Goal: Information Seeking & Learning: Check status

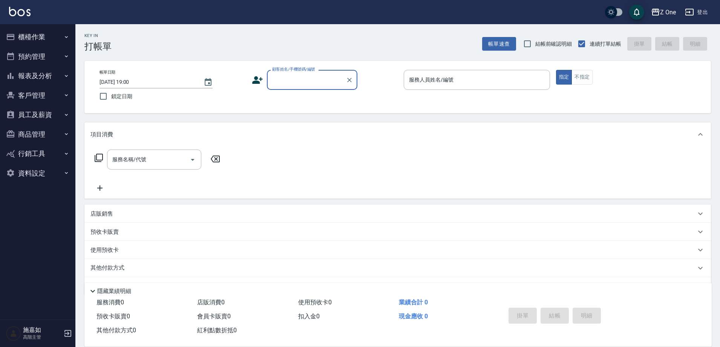
click at [287, 76] on input "顧客姓名/手機號碼/編號" at bounding box center [306, 79] width 72 height 13
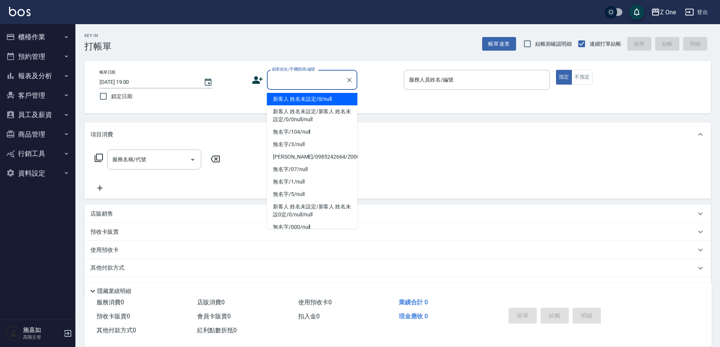
click at [291, 95] on li "新客人 姓名未設定/0/null" at bounding box center [312, 99] width 90 height 12
type input "新客人 姓名未設定/0/null"
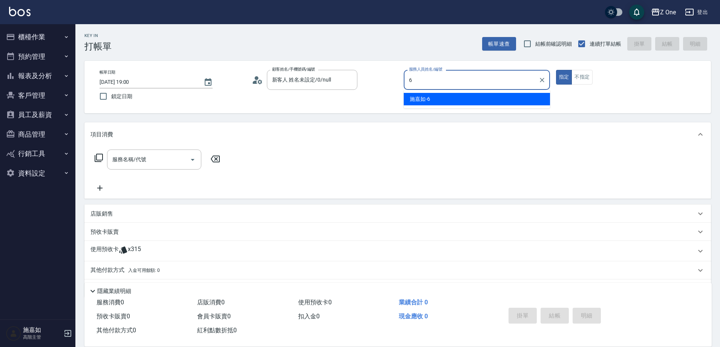
click at [443, 99] on div "[PERSON_NAME]-6" at bounding box center [477, 99] width 146 height 12
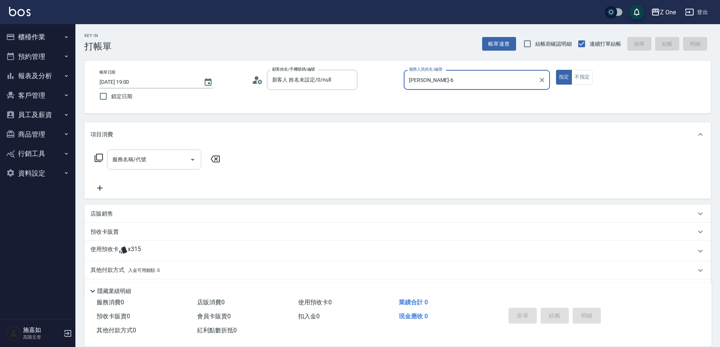
click at [192, 161] on icon "Open" at bounding box center [192, 159] width 9 height 9
type input "[PERSON_NAME]-6"
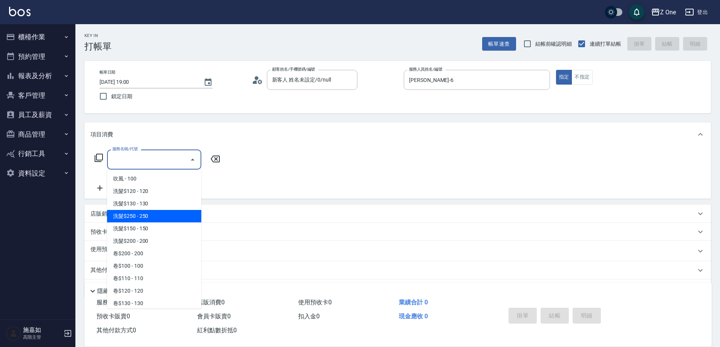
click at [152, 216] on span "洗髮$250 - 250" at bounding box center [154, 216] width 94 height 12
type input "洗髮$250(104)"
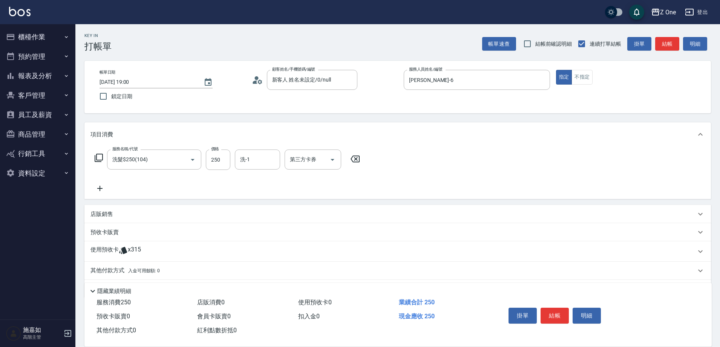
click at [102, 187] on icon at bounding box center [99, 188] width 19 height 9
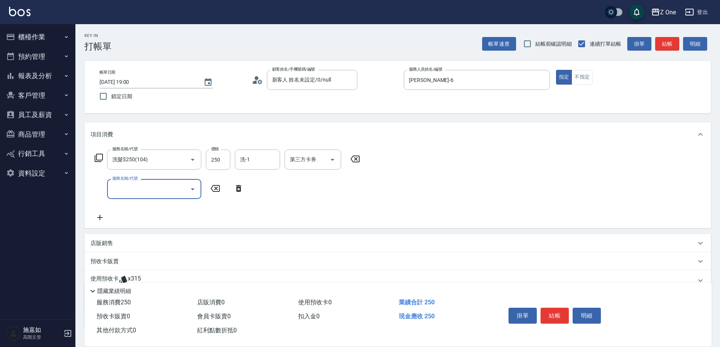
click at [193, 192] on icon "Open" at bounding box center [192, 188] width 9 height 9
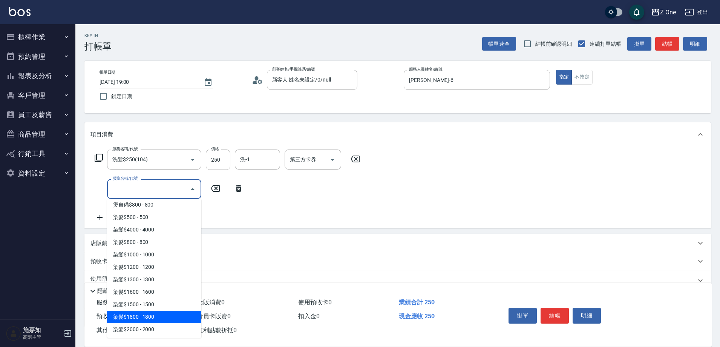
scroll to position [679, 0]
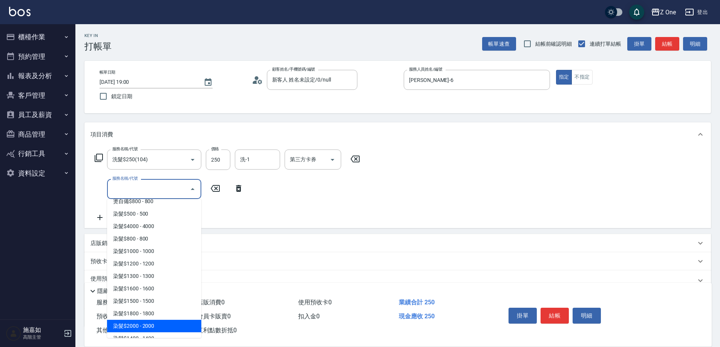
click at [163, 324] on span "染髮$2000 - 2000" at bounding box center [154, 325] width 94 height 12
type input "染髮$2000(410)"
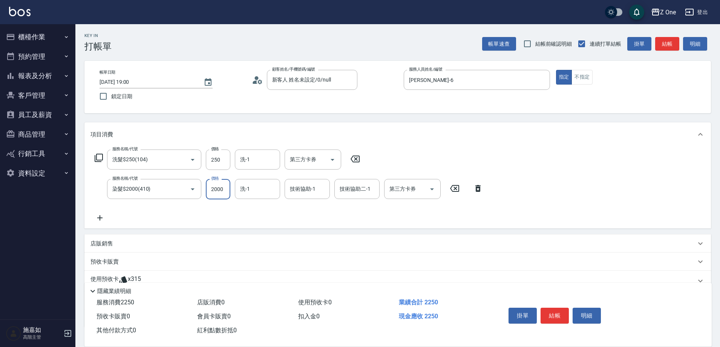
click at [227, 189] on input "2000" at bounding box center [218, 189] width 25 height 20
type input "2250"
click at [558, 311] on button "結帳" at bounding box center [555, 315] width 28 height 16
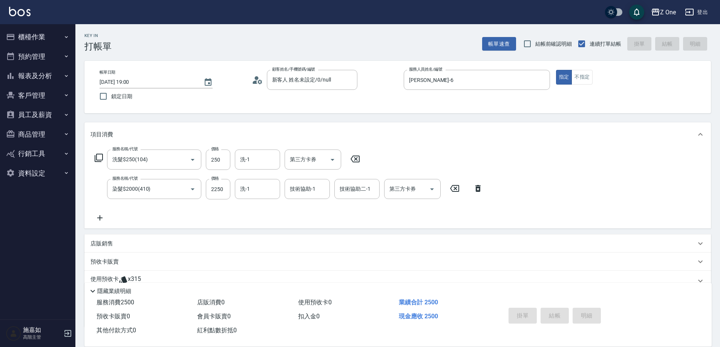
type input "[DATE] 19:01"
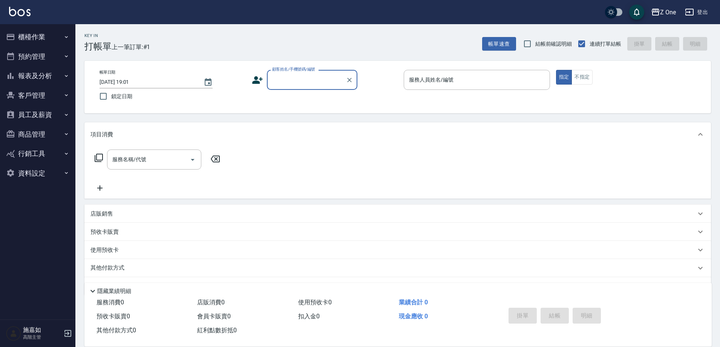
click at [301, 86] on input "顧客姓名/手機號碼/編號" at bounding box center [306, 79] width 72 height 13
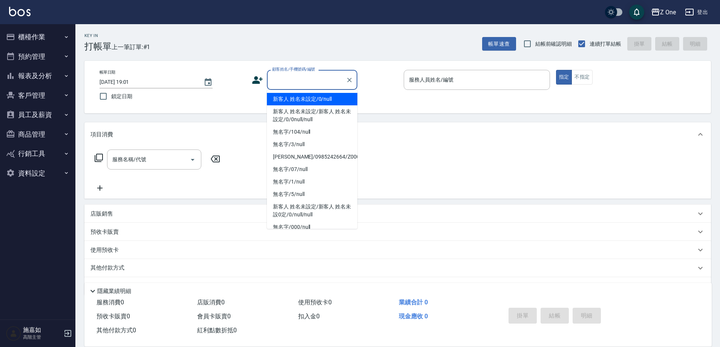
click at [301, 96] on li "新客人 姓名未設定/0/null" at bounding box center [312, 99] width 90 height 12
type input "新客人 姓名未設定/0/null"
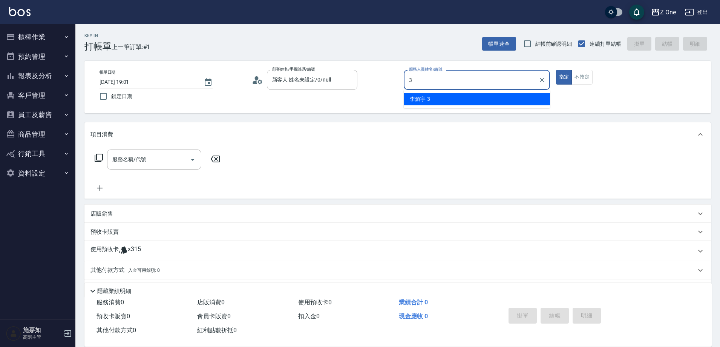
click at [427, 101] on span "[PERSON_NAME]-3" at bounding box center [420, 99] width 20 height 8
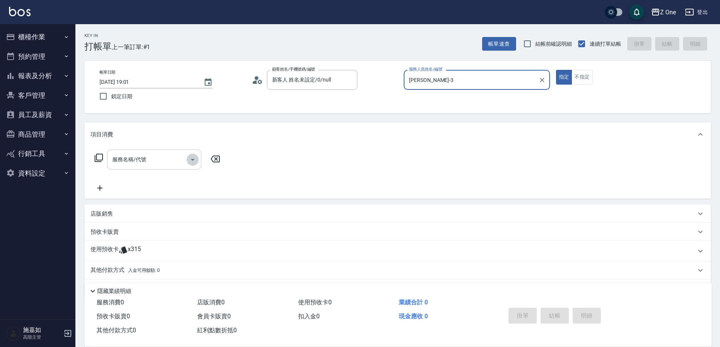
click at [192, 159] on icon "Open" at bounding box center [193, 160] width 4 height 2
type input "[PERSON_NAME]-3"
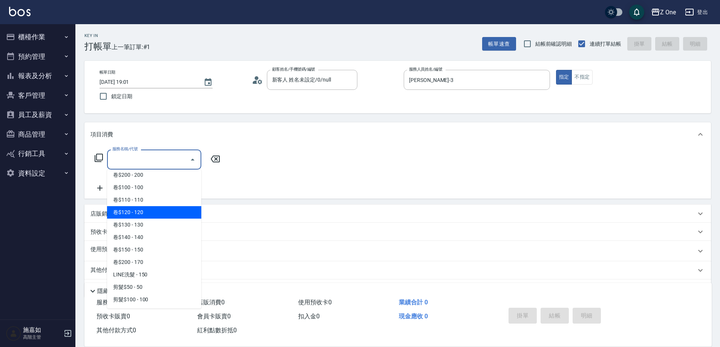
scroll to position [189, 0]
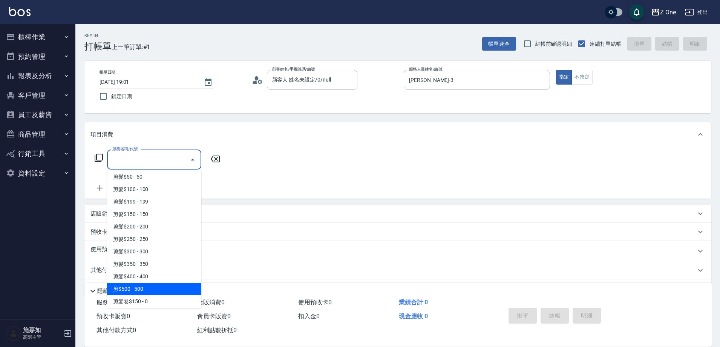
click at [144, 285] on span "剪$500 - 500" at bounding box center [154, 288] width 94 height 12
type input "剪$500(211)"
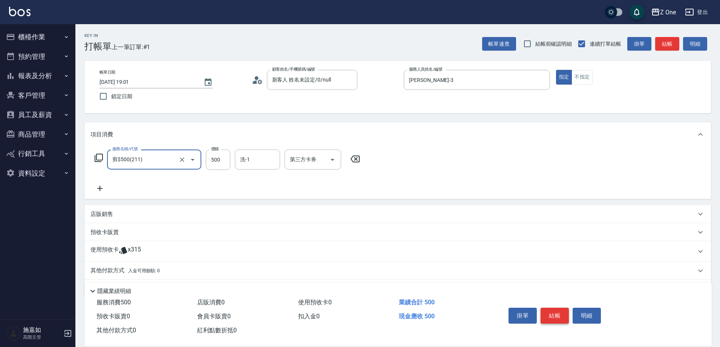
click at [554, 313] on button "結帳" at bounding box center [555, 315] width 28 height 16
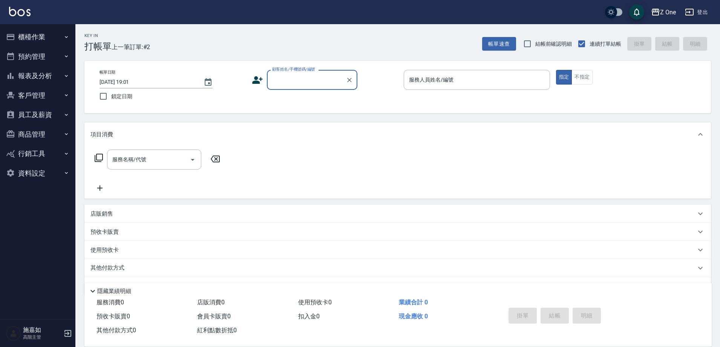
click at [284, 78] on input "顧客姓名/手機號碼/編號" at bounding box center [306, 79] width 72 height 13
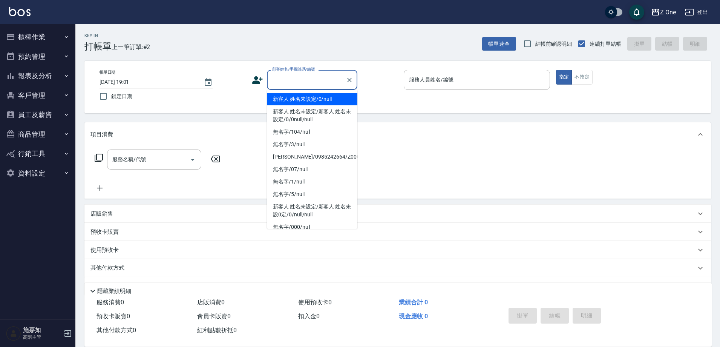
click at [290, 99] on li "新客人 姓名未設定/0/null" at bounding box center [312, 99] width 90 height 12
type input "新客人 姓名未設定/0/null"
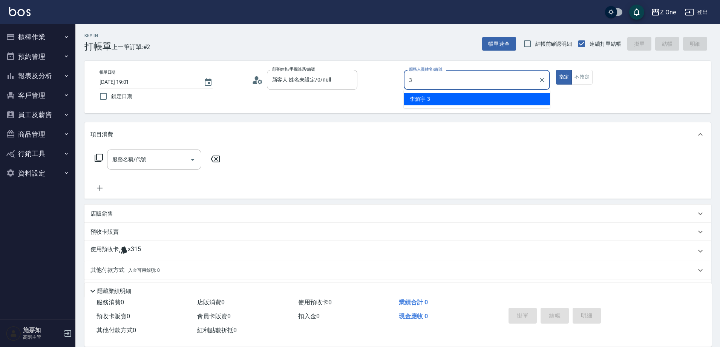
click at [422, 97] on span "[PERSON_NAME]-3" at bounding box center [420, 99] width 20 height 8
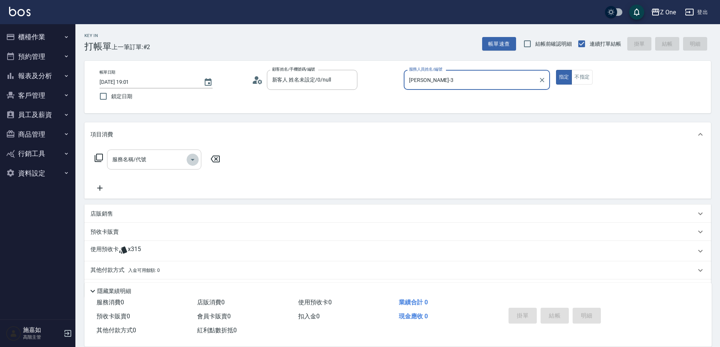
click at [193, 159] on icon "Open" at bounding box center [193, 160] width 4 height 2
type input "[PERSON_NAME]-3"
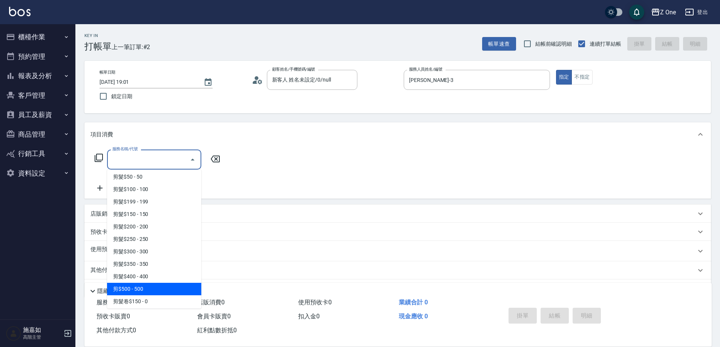
click at [146, 288] on span "剪$500 - 500" at bounding box center [154, 288] width 94 height 12
type input "剪$500(211)"
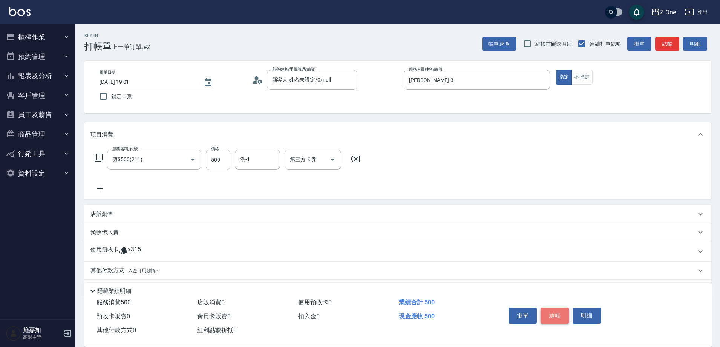
click at [564, 311] on button "結帳" at bounding box center [555, 315] width 28 height 16
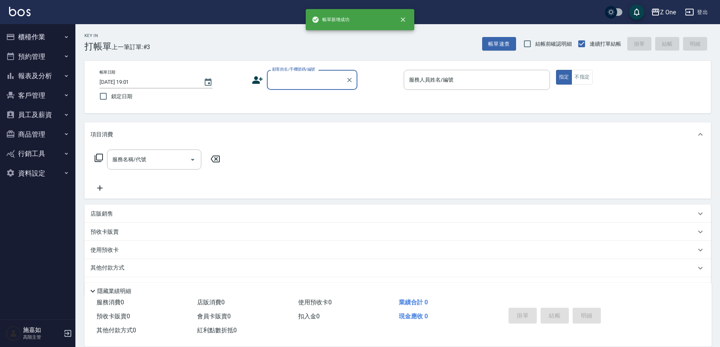
click at [302, 78] on input "顧客姓名/手機號碼/編號" at bounding box center [306, 79] width 72 height 13
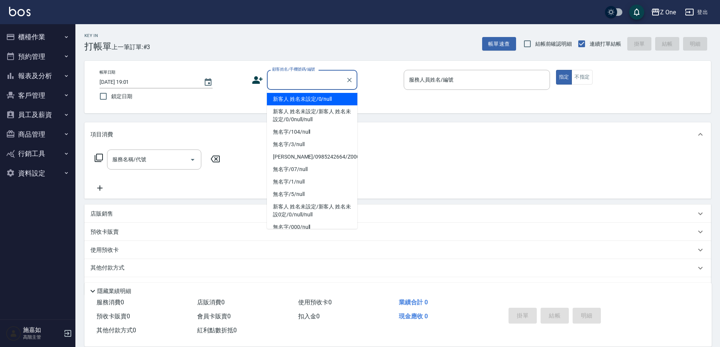
click at [302, 99] on li "新客人 姓名未設定/0/null" at bounding box center [312, 99] width 90 height 12
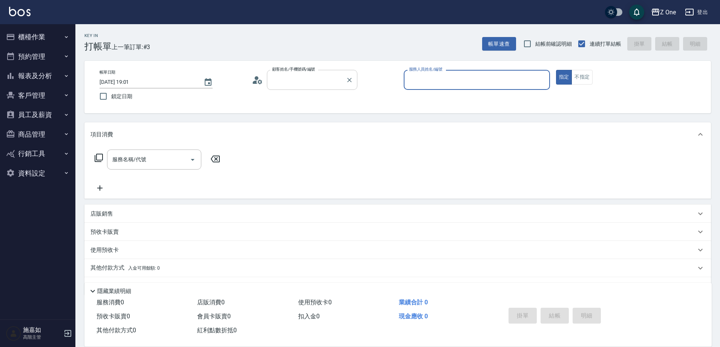
type input "新客人 姓名未設定/0/null"
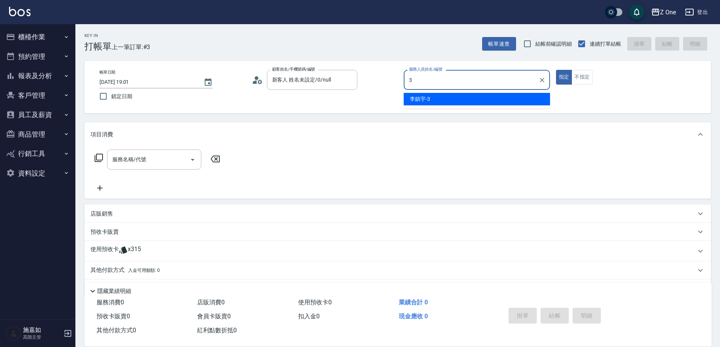
click at [458, 98] on div "[PERSON_NAME]-3" at bounding box center [477, 99] width 146 height 12
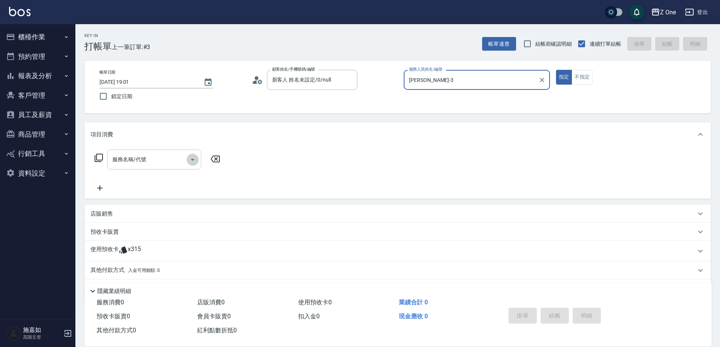
click at [196, 156] on icon "Open" at bounding box center [192, 159] width 9 height 9
type input "[PERSON_NAME]-3"
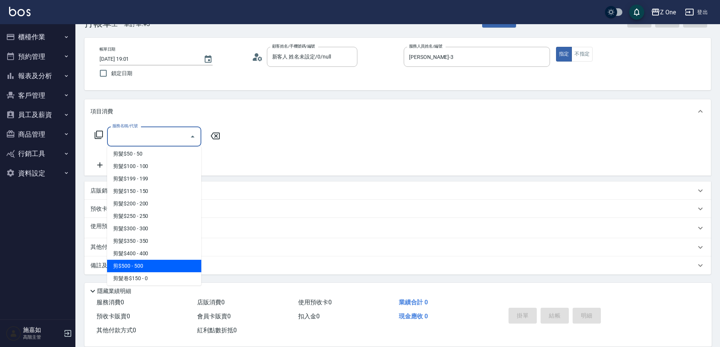
click at [151, 270] on span "剪$500 - 500" at bounding box center [154, 265] width 94 height 12
type input "剪$500(211)"
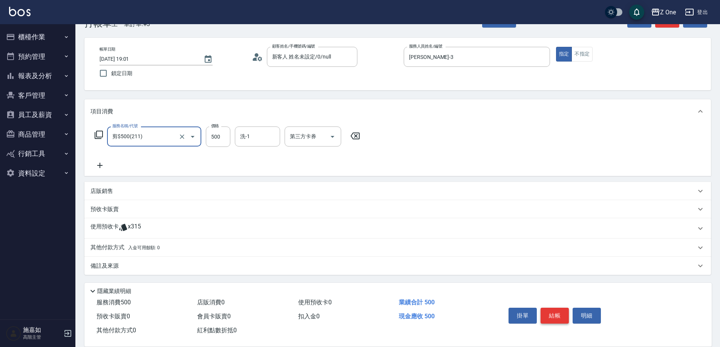
click at [549, 310] on button "結帳" at bounding box center [555, 315] width 28 height 16
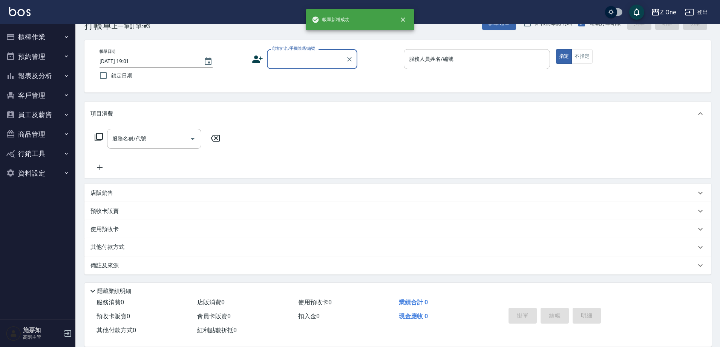
scroll to position [21, 0]
click at [313, 61] on input "顧客姓名/手機號碼/編號" at bounding box center [306, 58] width 72 height 13
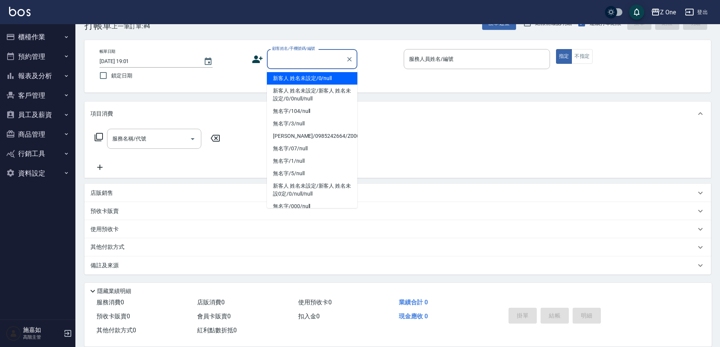
click at [313, 81] on li "新客人 姓名未設定/0/null" at bounding box center [312, 78] width 90 height 12
type input "新客人 姓名未設定/0/null"
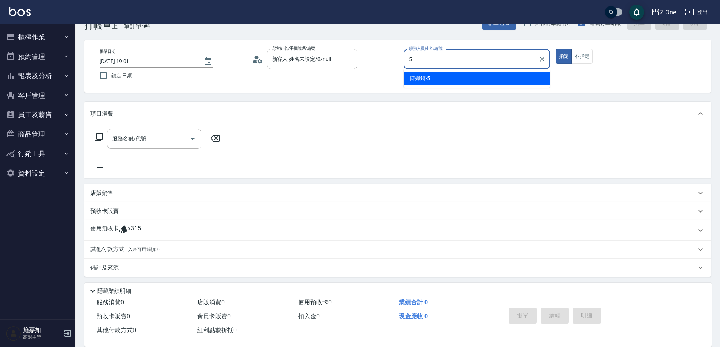
click at [415, 80] on span "[PERSON_NAME]-5" at bounding box center [420, 78] width 20 height 8
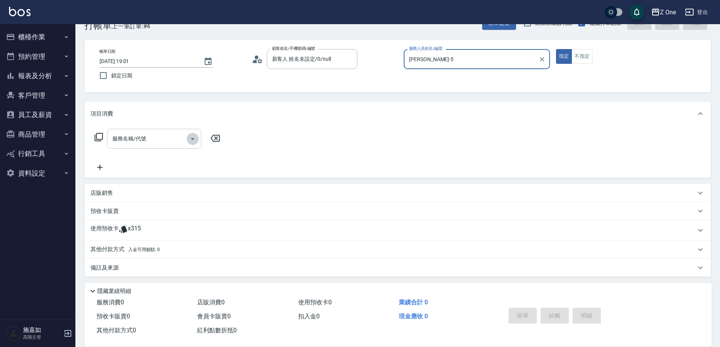
click at [190, 140] on icon "Open" at bounding box center [192, 138] width 9 height 9
type input "[PERSON_NAME]-5"
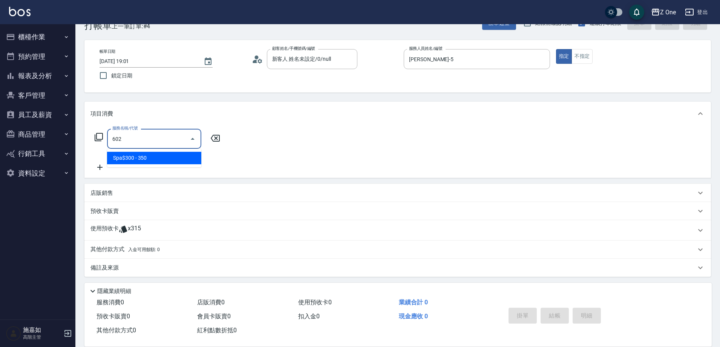
click at [179, 158] on span "Spa$300 - 350" at bounding box center [154, 158] width 94 height 12
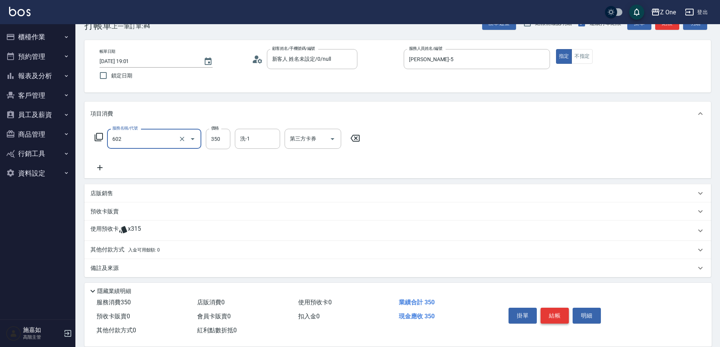
type input "Spa$300(602)"
click at [549, 310] on button "結帳" at bounding box center [555, 315] width 28 height 16
type input "[DATE] 19:02"
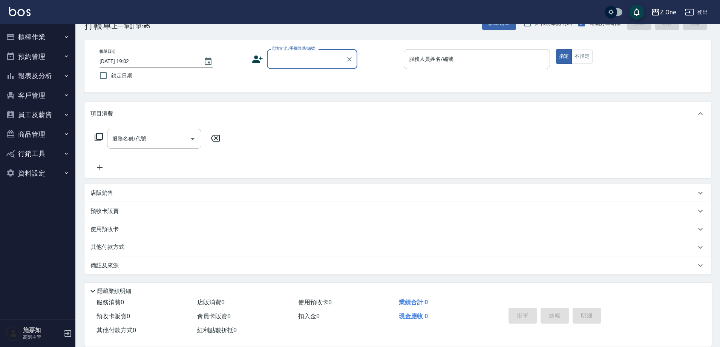
click at [302, 58] on input "顧客姓名/手機號碼/編號" at bounding box center [306, 58] width 72 height 13
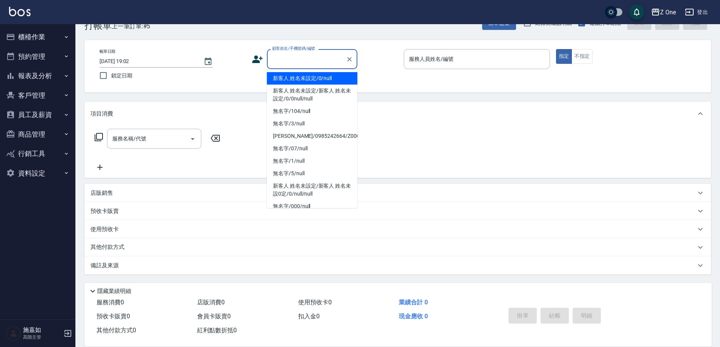
click at [302, 76] on li "新客人 姓名未設定/0/null" at bounding box center [312, 78] width 90 height 12
type input "新客人 姓名未設定/0/null"
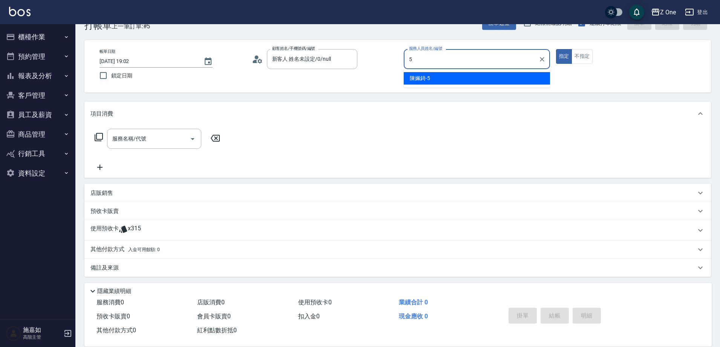
click at [430, 74] on span "[PERSON_NAME]-5" at bounding box center [420, 78] width 20 height 8
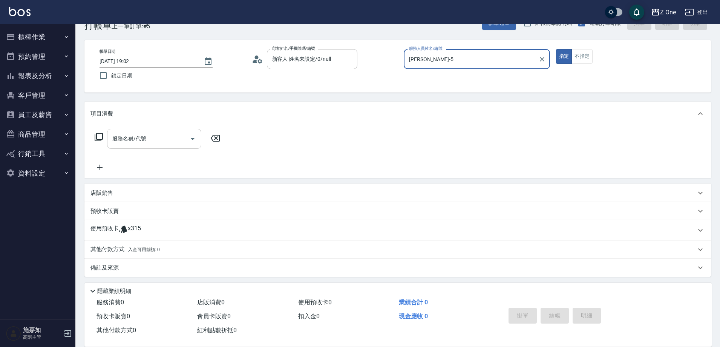
click at [193, 139] on icon "Open" at bounding box center [193, 139] width 4 height 2
type input "[PERSON_NAME]-5"
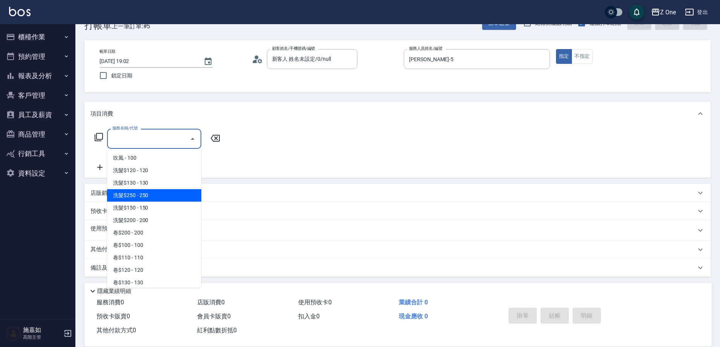
click at [155, 197] on span "洗髮$250 - 250" at bounding box center [154, 195] width 94 height 12
type input "洗髮$250(104)"
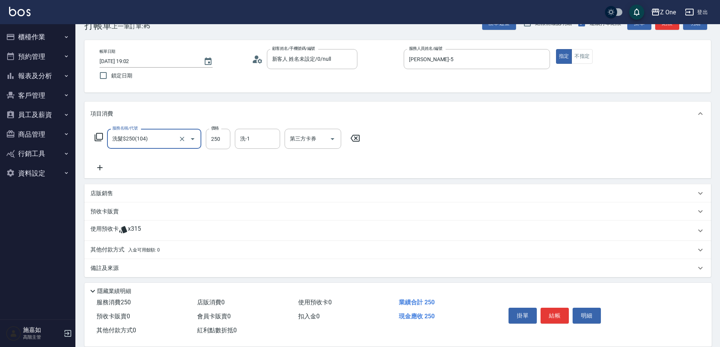
click at [102, 169] on icon at bounding box center [99, 167] width 19 height 9
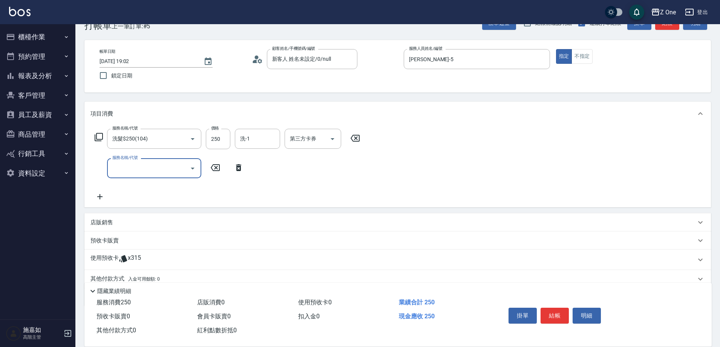
click at [192, 168] on icon "Open" at bounding box center [193, 168] width 4 height 2
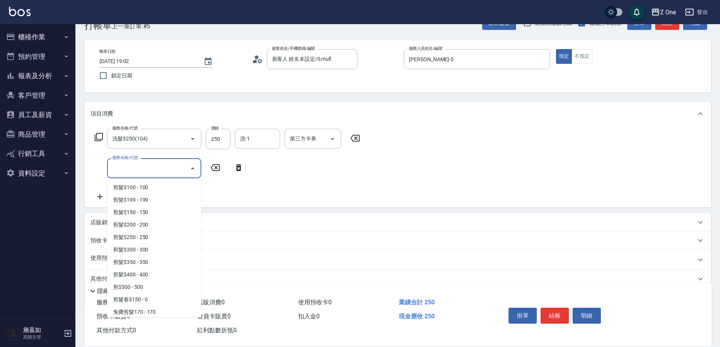
scroll to position [226, 0]
click at [156, 236] on span "剪髮$350 - 350" at bounding box center [154, 234] width 94 height 12
type input "剪髮$350(208)"
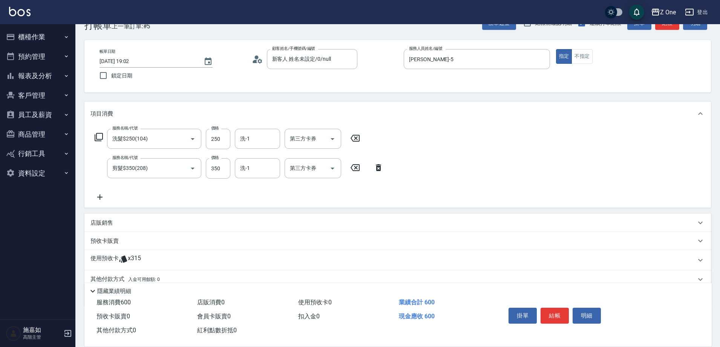
click at [103, 196] on icon at bounding box center [99, 196] width 19 height 9
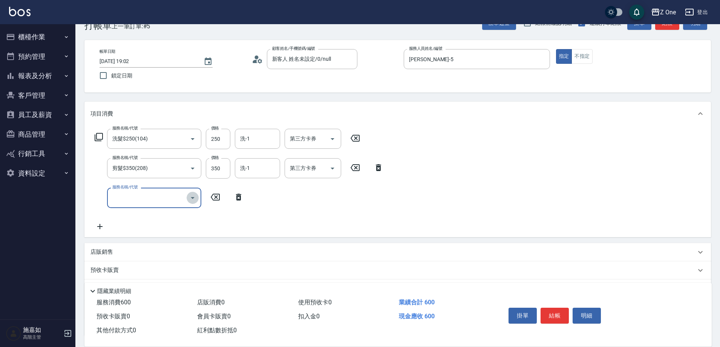
click at [193, 195] on icon "Open" at bounding box center [192, 197] width 9 height 9
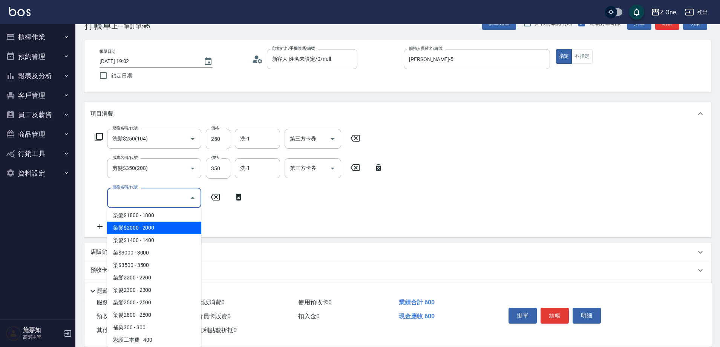
scroll to position [792, 0]
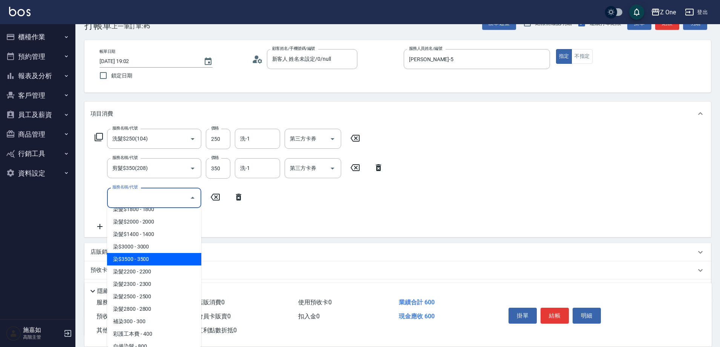
click at [161, 262] on span "染$3500 - 3500" at bounding box center [154, 259] width 94 height 12
type input "染$3500(413)"
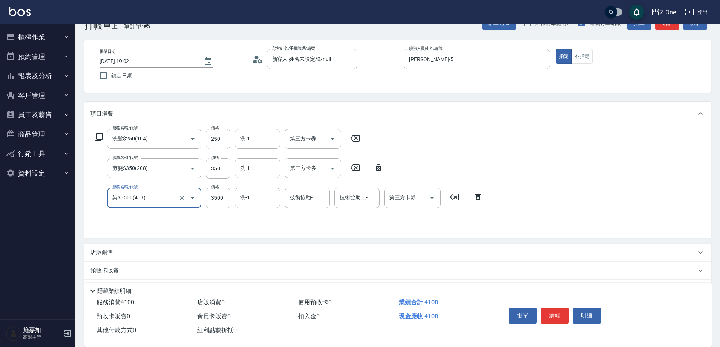
click at [230, 195] on input "3500" at bounding box center [218, 197] width 25 height 20
type input "3900"
click at [103, 225] on icon at bounding box center [99, 226] width 19 height 9
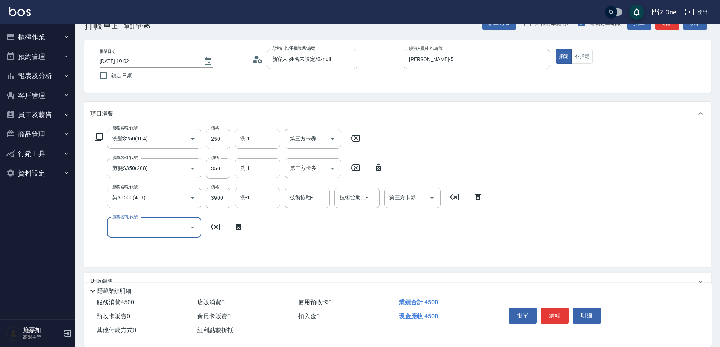
click at [192, 227] on icon "Open" at bounding box center [193, 227] width 4 height 2
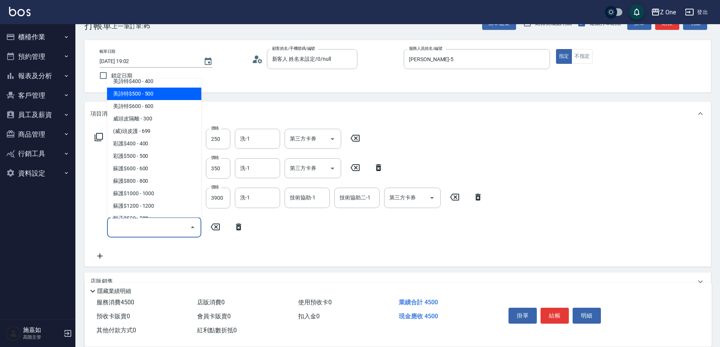
scroll to position [1056, 0]
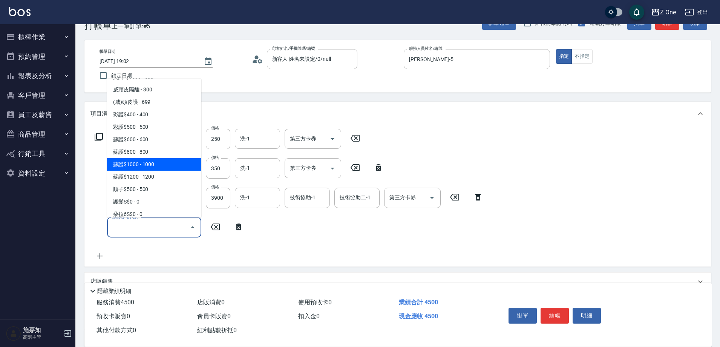
click at [166, 158] on span "蘇護$1000 - 1000" at bounding box center [154, 164] width 94 height 12
type input "蘇護$1000(527)"
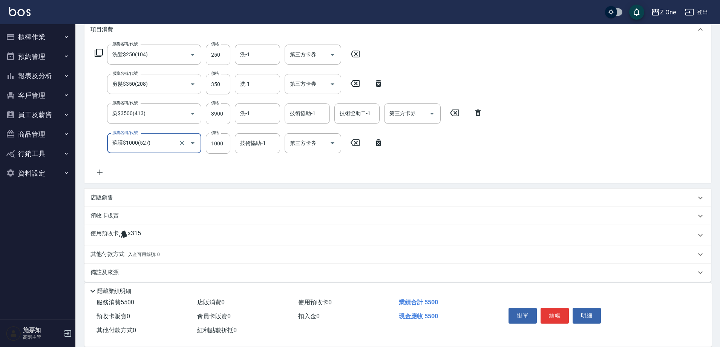
scroll to position [112, 0]
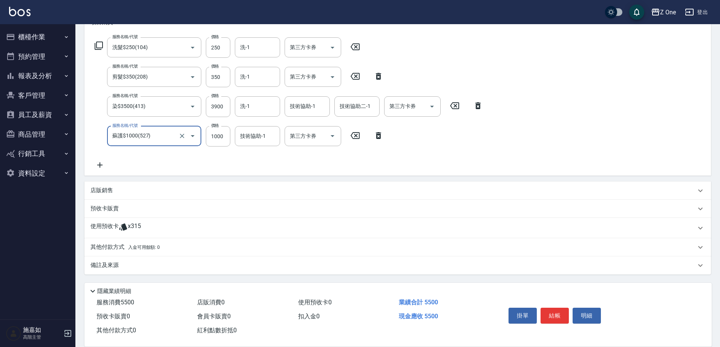
click at [146, 245] on span "入金可用餘額: 0" at bounding box center [144, 246] width 32 height 5
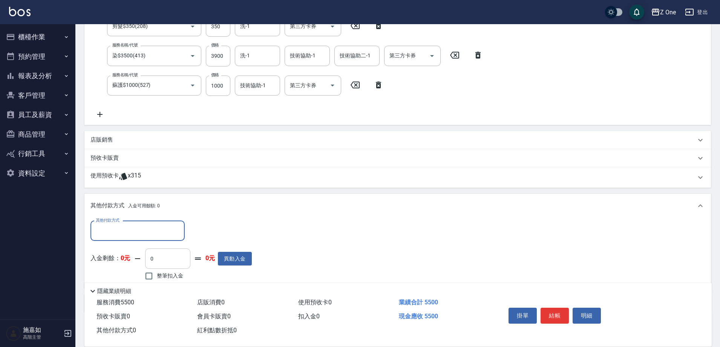
scroll to position [0, 0]
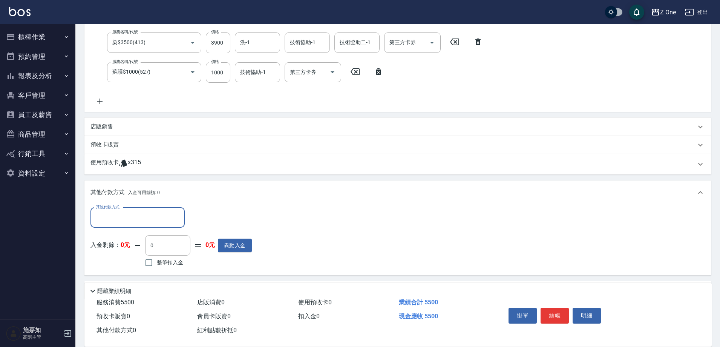
click at [136, 221] on input "其他付款方式" at bounding box center [137, 217] width 87 height 13
click at [127, 261] on span "信用卡" at bounding box center [137, 261] width 94 height 12
type input "信用卡"
type input "5500"
click at [554, 311] on button "結帳" at bounding box center [555, 315] width 28 height 16
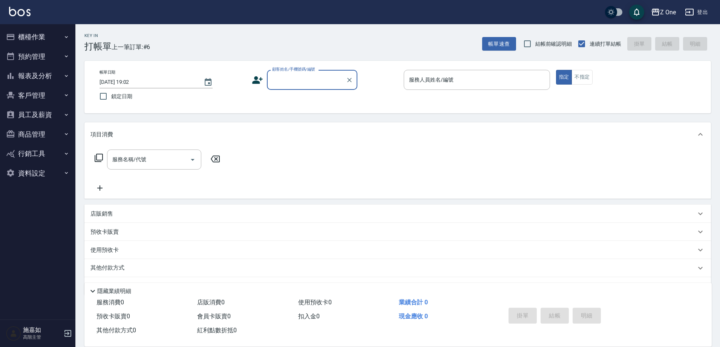
click at [291, 75] on input "顧客姓名/手機號碼/編號" at bounding box center [306, 79] width 72 height 13
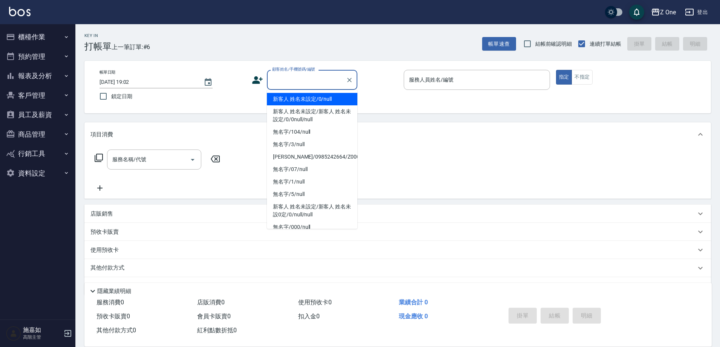
click at [296, 98] on li "新客人 姓名未設定/0/null" at bounding box center [312, 99] width 90 height 12
type input "新客人 姓名未設定/0/null"
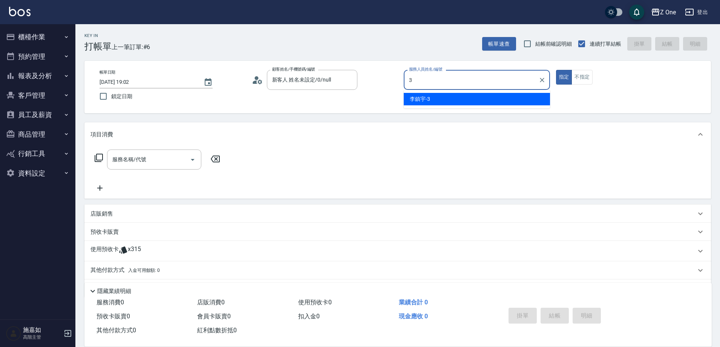
click at [430, 97] on div "[PERSON_NAME]-3" at bounding box center [477, 99] width 146 height 12
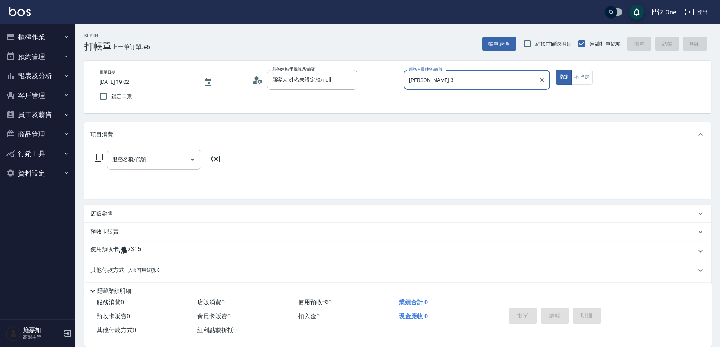
click at [192, 159] on icon "Open" at bounding box center [192, 159] width 9 height 9
type input "[PERSON_NAME]-3"
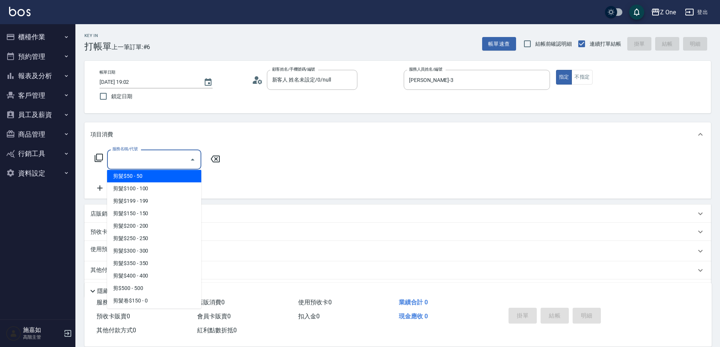
scroll to position [226, 0]
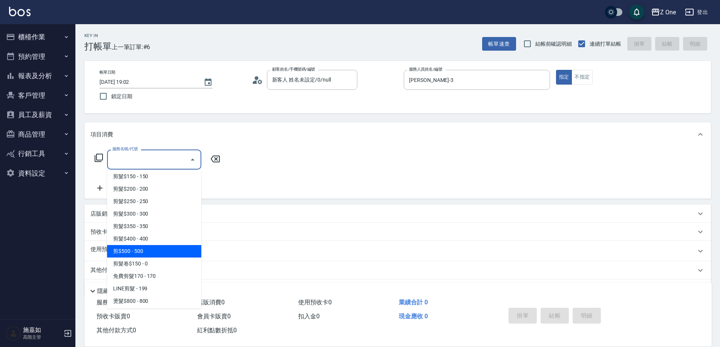
click at [155, 251] on span "剪$500 - 500" at bounding box center [154, 251] width 94 height 12
type input "剪$500(211)"
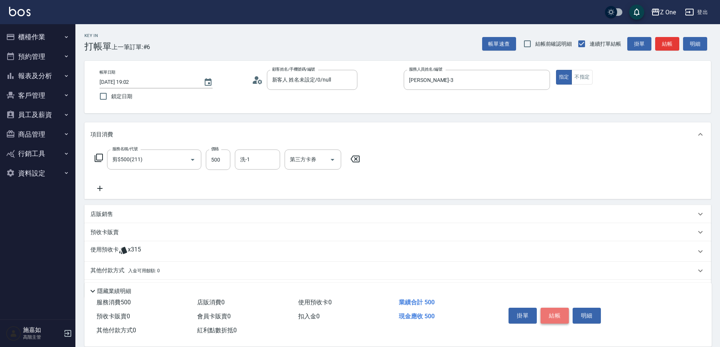
click at [554, 312] on button "結帳" at bounding box center [555, 315] width 28 height 16
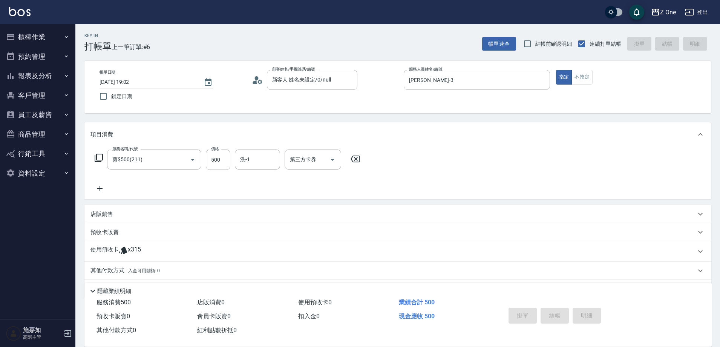
type input "[DATE] 19:03"
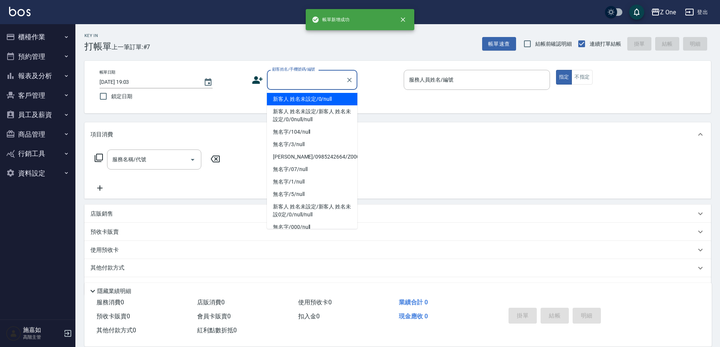
click at [299, 83] on input "顧客姓名/手機號碼/編號" at bounding box center [306, 79] width 72 height 13
click at [305, 103] on li "新客人 姓名未設定/0/null" at bounding box center [312, 99] width 90 height 12
type input "新客人 姓名未設定/0/null"
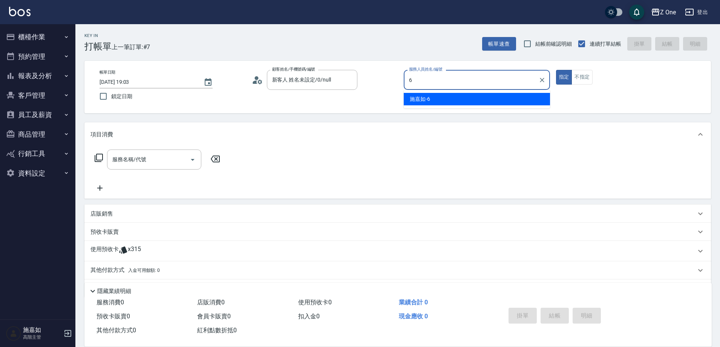
click at [435, 99] on div "[PERSON_NAME]-6" at bounding box center [477, 99] width 146 height 12
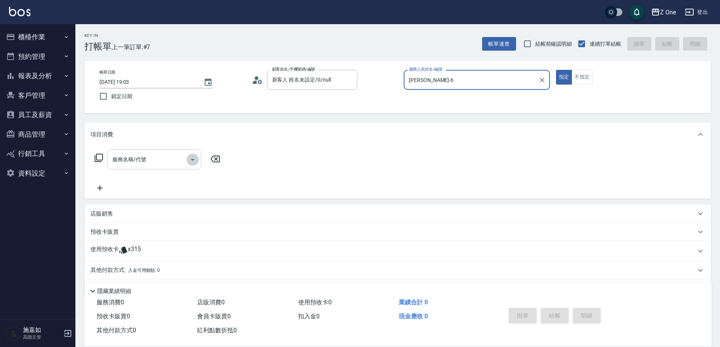
click at [195, 158] on icon "Open" at bounding box center [192, 159] width 9 height 9
type input "[PERSON_NAME]-6"
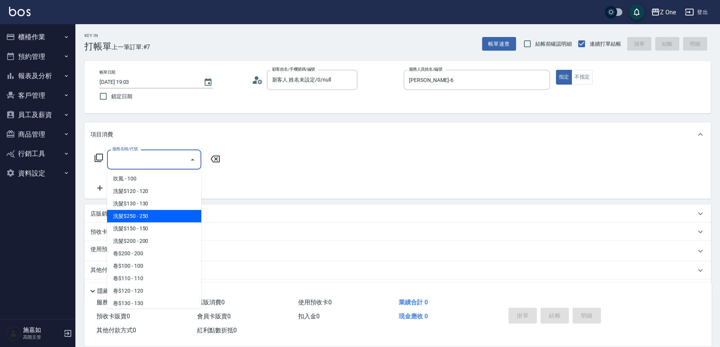
click at [155, 218] on span "洗髮$250 - 250" at bounding box center [154, 216] width 94 height 12
type input "洗髮$250(104)"
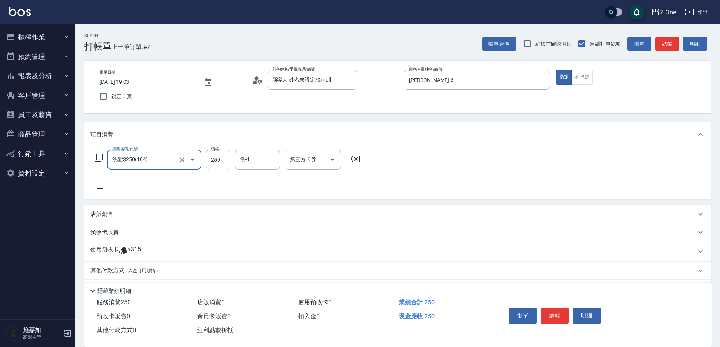
click at [103, 188] on icon at bounding box center [99, 188] width 19 height 9
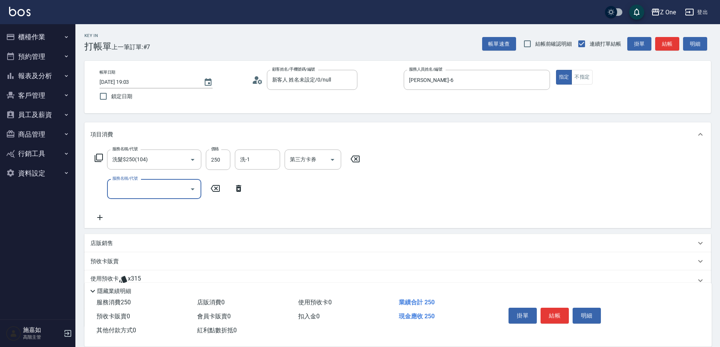
click at [193, 190] on icon "Open" at bounding box center [192, 188] width 9 height 9
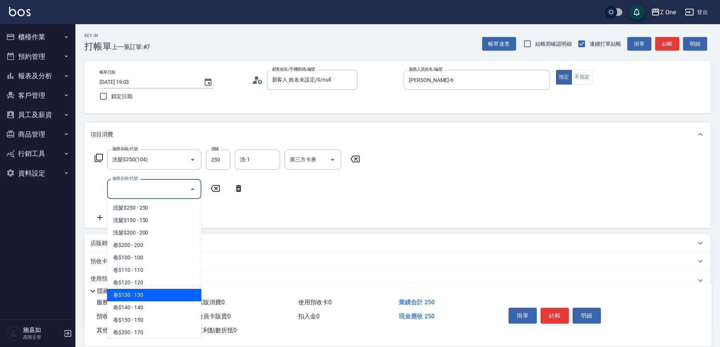
scroll to position [189, 0]
click at [153, 290] on span "剪髮$350 - 350" at bounding box center [154, 293] width 94 height 12
type input "剪髮$350(208)"
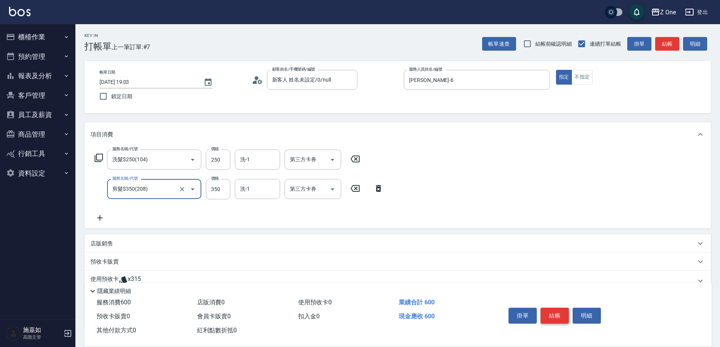
click at [549, 313] on button "結帳" at bounding box center [555, 315] width 28 height 16
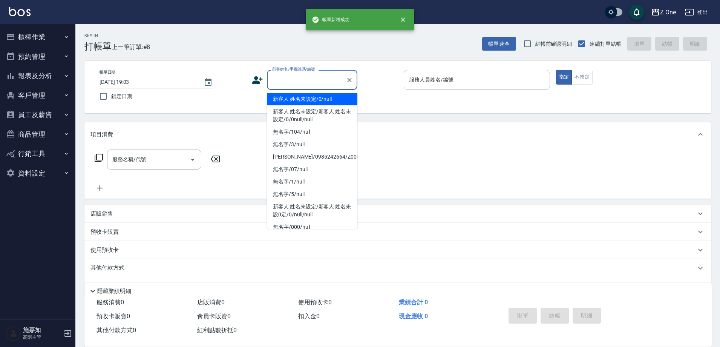
click at [297, 80] on input "顧客姓名/手機號碼/編號" at bounding box center [306, 79] width 72 height 13
click at [296, 97] on li "新客人 姓名未設定/0/null" at bounding box center [312, 99] width 90 height 12
type input "新客人 姓名未設定/0/null"
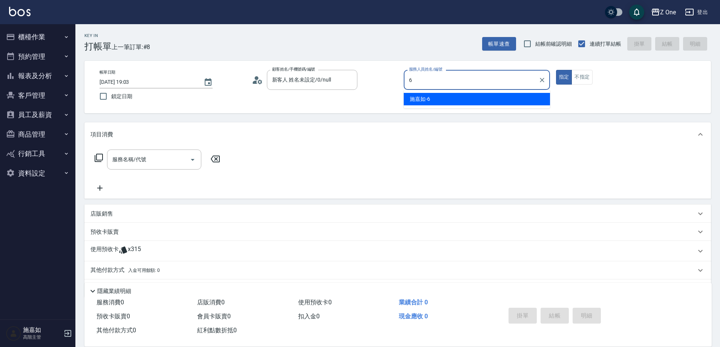
click at [437, 94] on div "[PERSON_NAME]-6" at bounding box center [477, 99] width 146 height 12
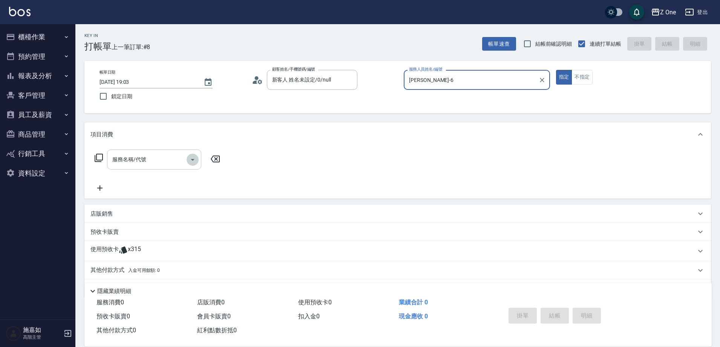
click at [192, 159] on icon "Open" at bounding box center [193, 160] width 4 height 2
type input "[PERSON_NAME]-6"
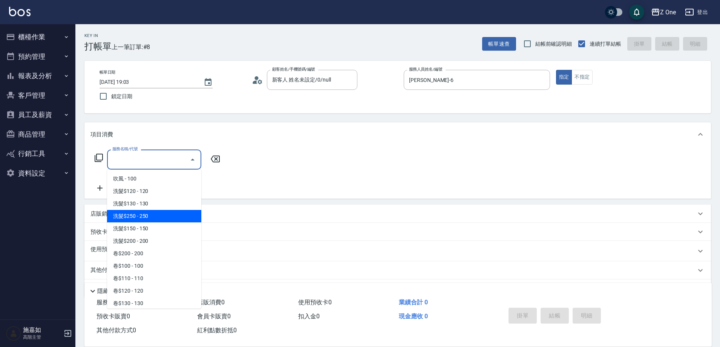
click at [152, 219] on span "洗髮$250 - 250" at bounding box center [154, 216] width 94 height 12
type input "洗髮$250(104)"
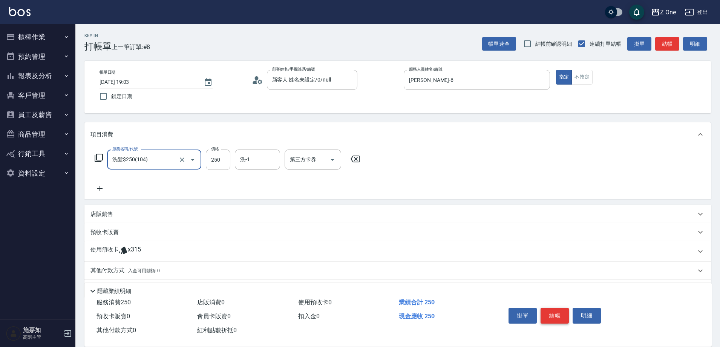
click at [555, 308] on button "結帳" at bounding box center [555, 315] width 28 height 16
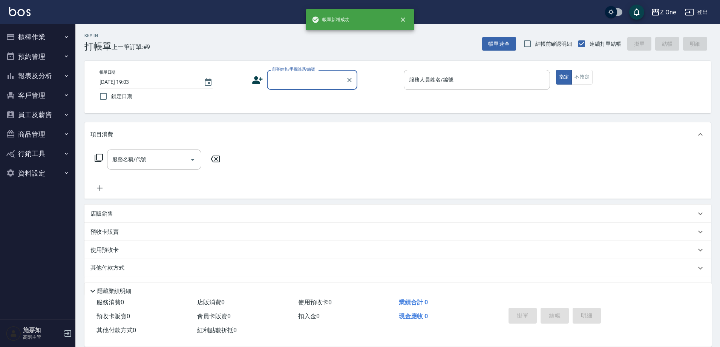
click at [305, 80] on input "顧客姓名/手機號碼/編號" at bounding box center [306, 79] width 72 height 13
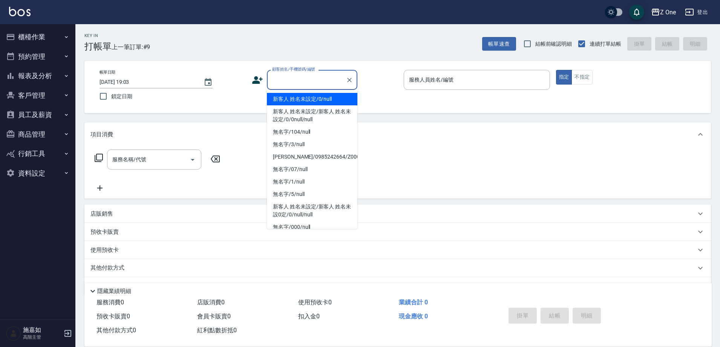
click at [302, 98] on li "新客人 姓名未設定/0/null" at bounding box center [312, 99] width 90 height 12
type input "新客人 姓名未設定/0/null"
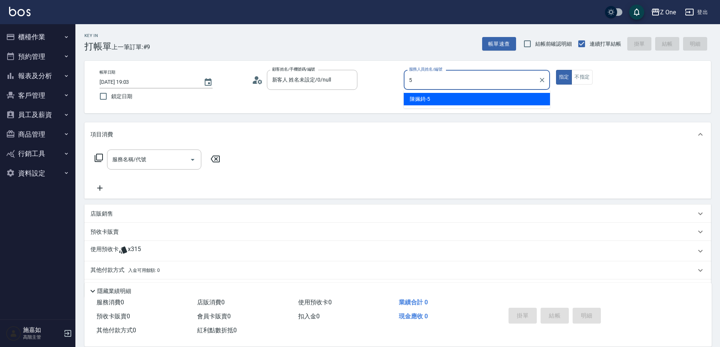
click at [428, 97] on span "[PERSON_NAME]-5" at bounding box center [420, 99] width 20 height 8
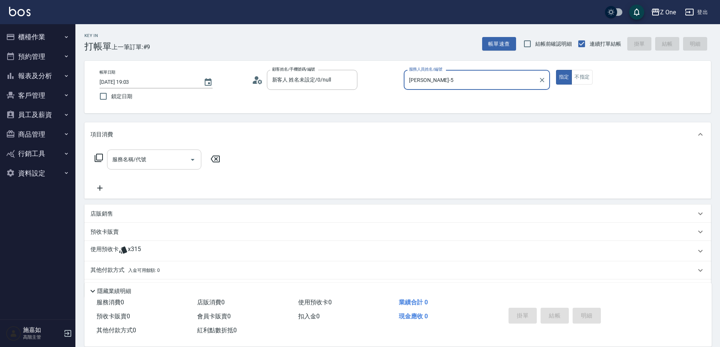
click at [196, 161] on icon "Open" at bounding box center [192, 159] width 9 height 9
type input "[PERSON_NAME]-5"
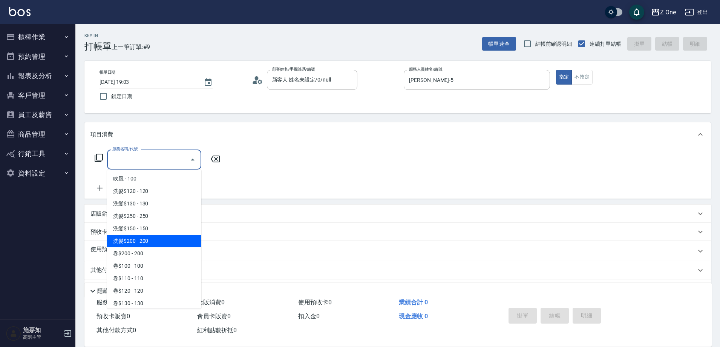
click at [152, 241] on span "洗髮$200 - 200" at bounding box center [154, 241] width 94 height 12
type input "洗髮$200(107)"
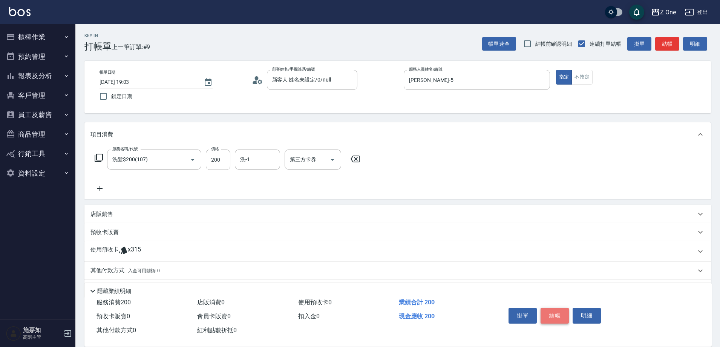
click at [557, 312] on button "結帳" at bounding box center [555, 315] width 28 height 16
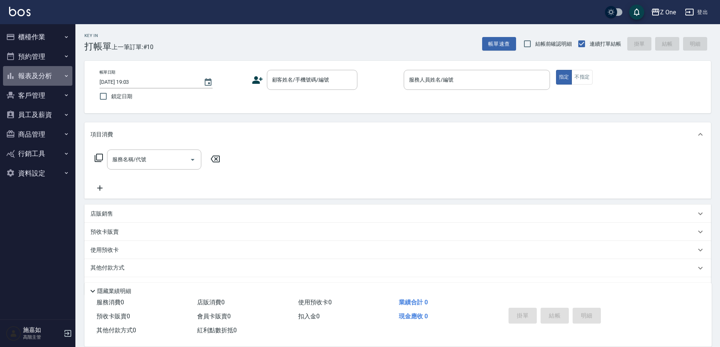
click at [66, 77] on icon "button" at bounding box center [66, 76] width 6 height 6
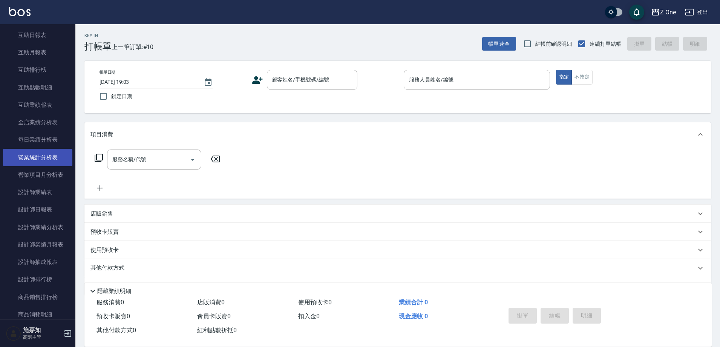
scroll to position [151, 0]
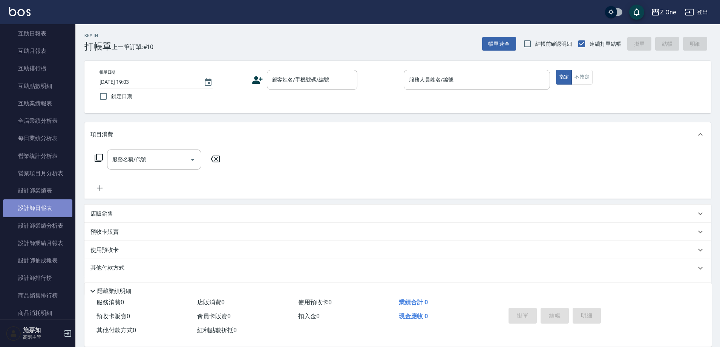
click at [44, 209] on link "設計師日報表" at bounding box center [37, 207] width 69 height 17
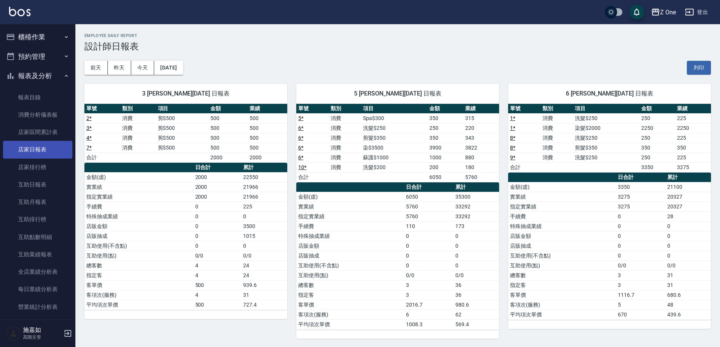
click at [41, 154] on link "店家日報表" at bounding box center [37, 149] width 69 height 17
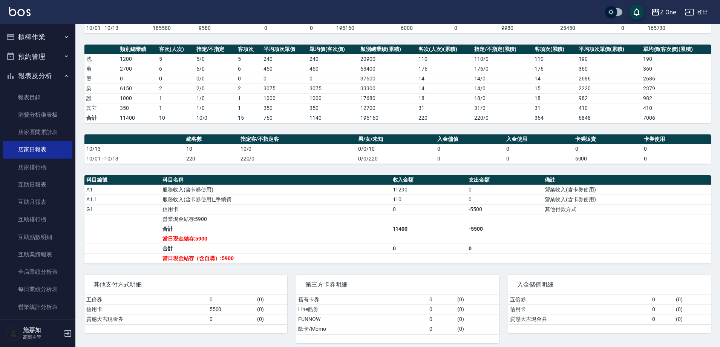
scroll to position [93, 0]
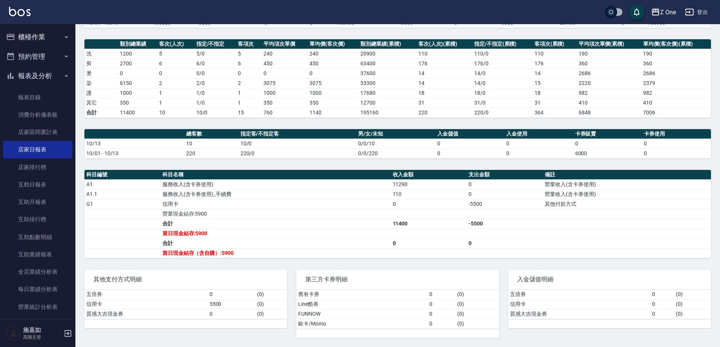
click at [64, 37] on icon "button" at bounding box center [66, 37] width 6 height 6
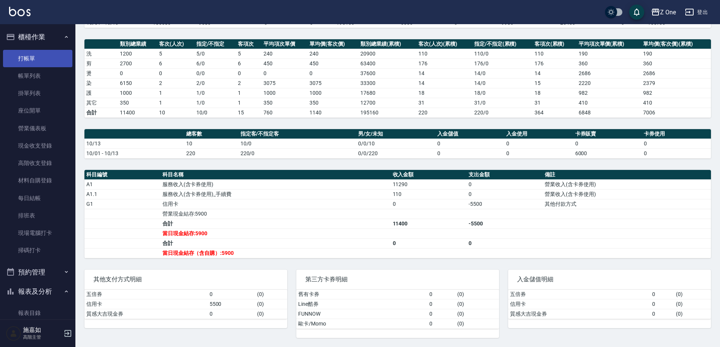
click at [44, 59] on link "打帳單" at bounding box center [37, 58] width 69 height 17
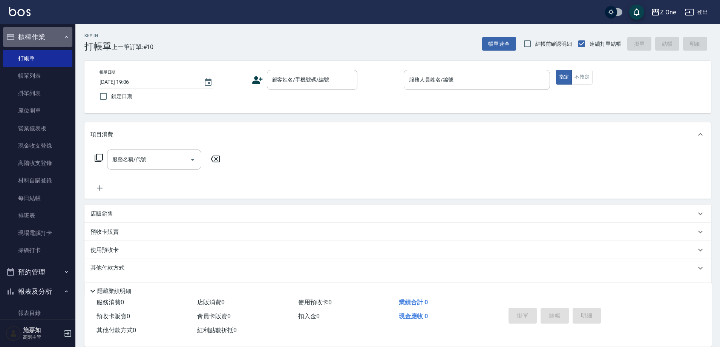
click at [57, 37] on button "櫃檯作業" at bounding box center [37, 37] width 69 height 20
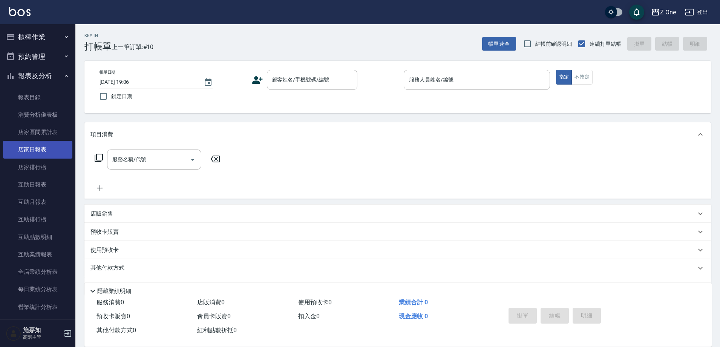
click at [32, 152] on link "店家日報表" at bounding box center [37, 149] width 69 height 17
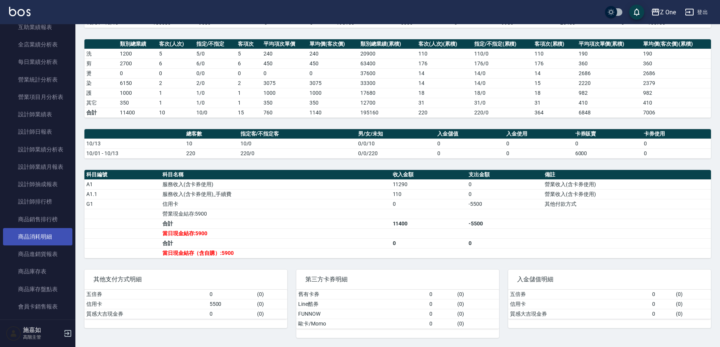
scroll to position [189, 0]
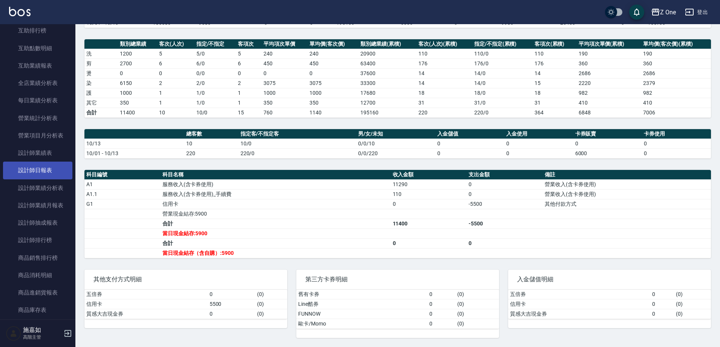
click at [36, 170] on link "設計師日報表" at bounding box center [37, 169] width 69 height 17
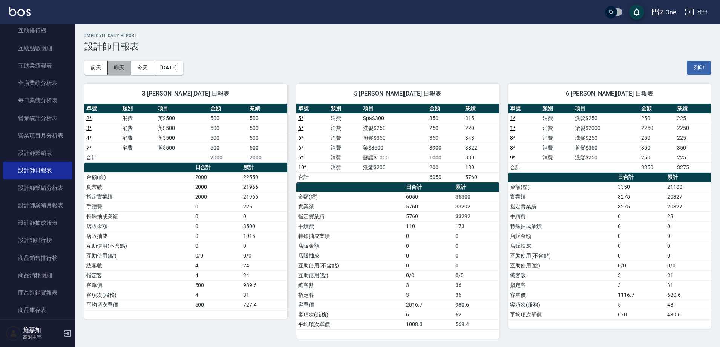
click at [116, 67] on button "昨天" at bounding box center [119, 68] width 23 height 14
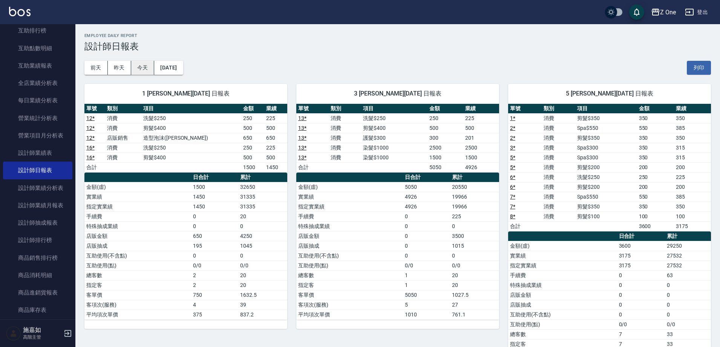
click at [144, 68] on button "今天" at bounding box center [142, 68] width 23 height 14
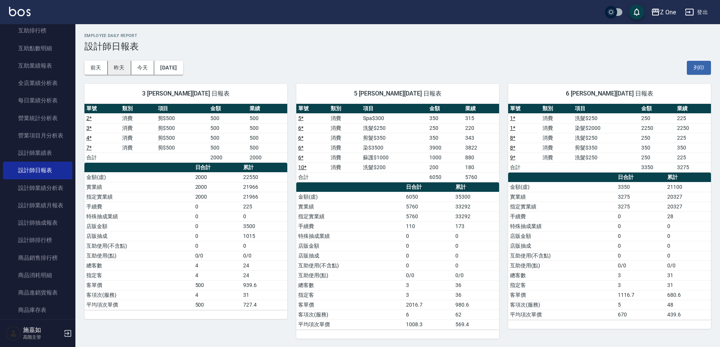
click at [124, 68] on button "昨天" at bounding box center [119, 68] width 23 height 14
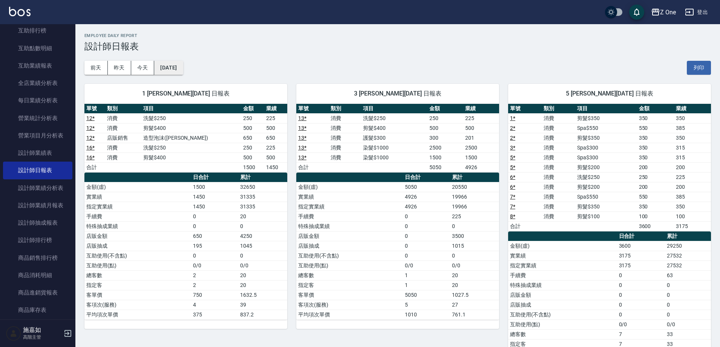
click at [183, 67] on button "[DATE]" at bounding box center [168, 68] width 29 height 14
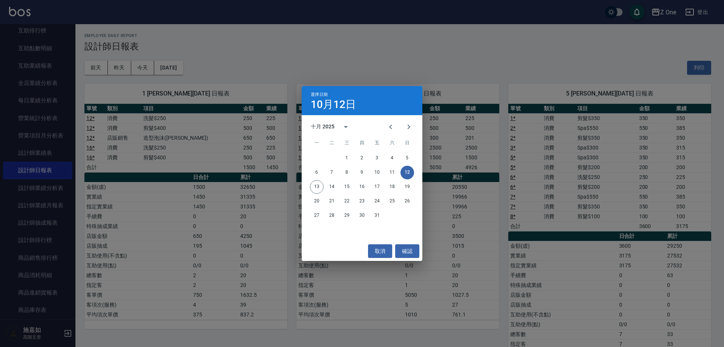
click at [140, 69] on div "選擇日期 [DATE] 十月 2025 一 二 三 四 五 六 日 1 2 3 4 5 6 7 8 9 10 11 12 13 14 15 16 17 18 …" at bounding box center [362, 173] width 724 height 347
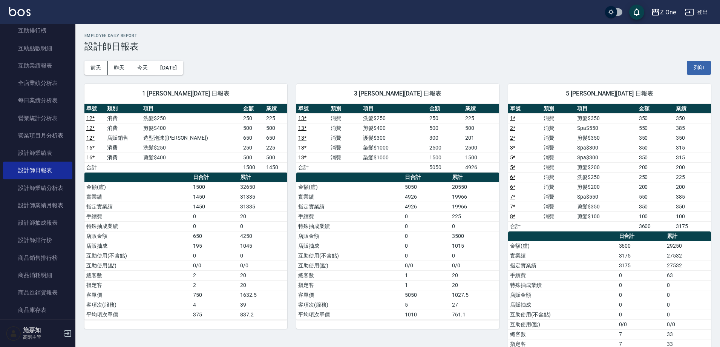
click at [140, 69] on button "今天" at bounding box center [142, 68] width 23 height 14
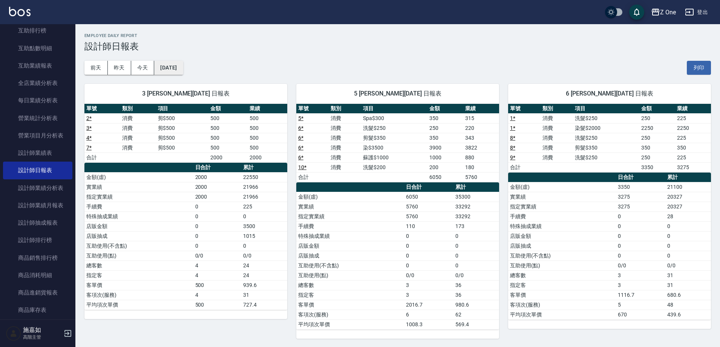
click at [183, 70] on button "[DATE]" at bounding box center [168, 68] width 29 height 14
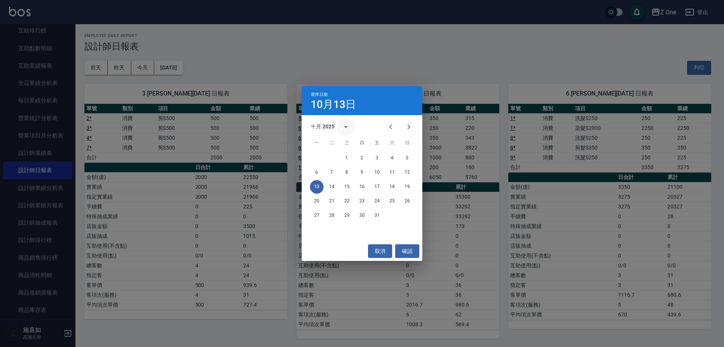
click at [342, 126] on icon "calendar view is open, switch to year view" at bounding box center [345, 126] width 9 height 9
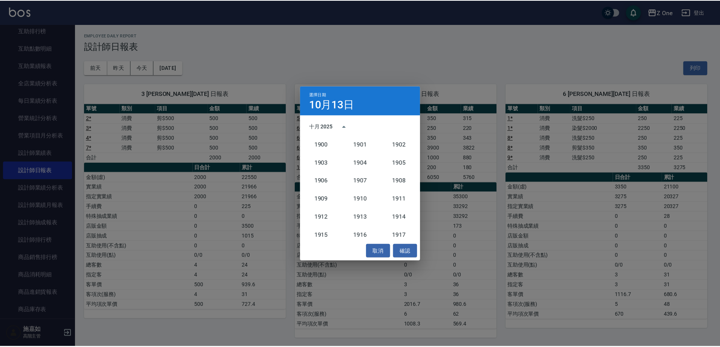
scroll to position [698, 0]
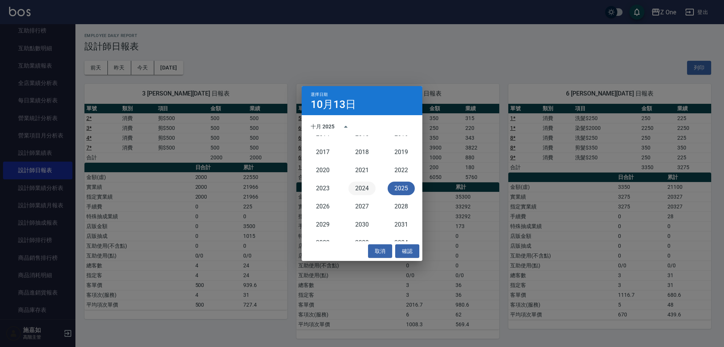
click at [359, 188] on button "2024" at bounding box center [361, 188] width 27 height 14
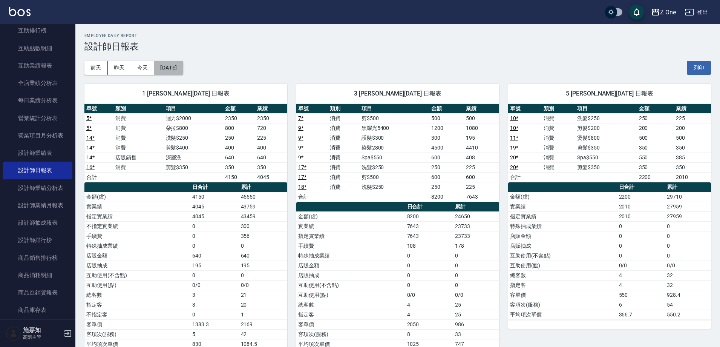
click at [183, 64] on button "[DATE]" at bounding box center [168, 68] width 29 height 14
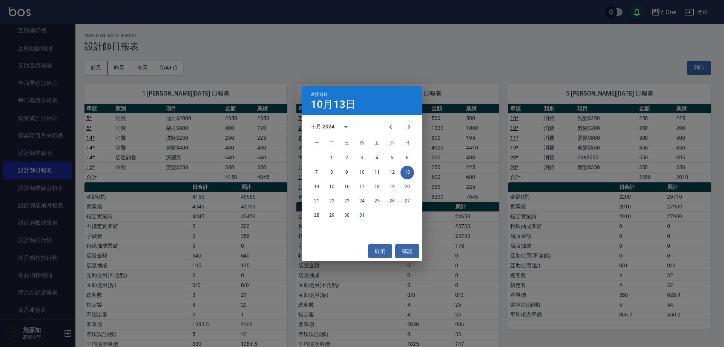
click at [363, 216] on button "31" at bounding box center [362, 216] width 14 height 14
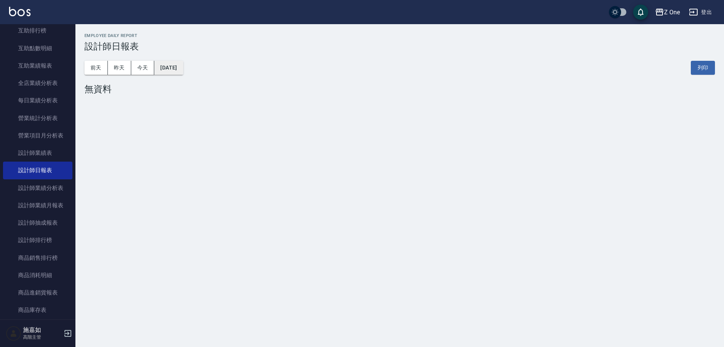
click at [183, 69] on button "[DATE]" at bounding box center [168, 68] width 29 height 14
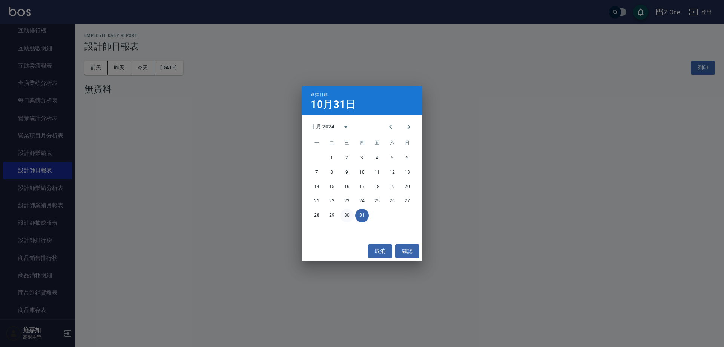
click at [344, 213] on button "30" at bounding box center [347, 216] width 14 height 14
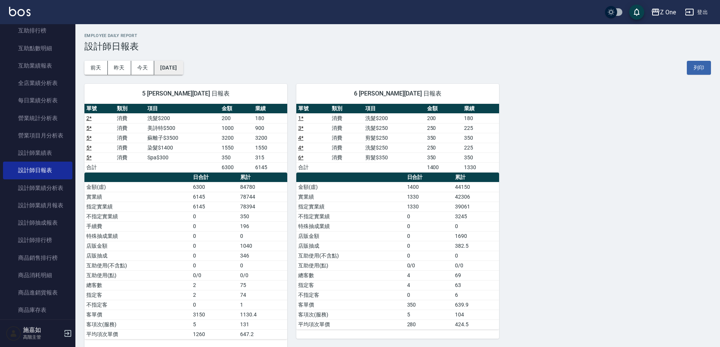
click at [183, 68] on button "[DATE]" at bounding box center [168, 68] width 29 height 14
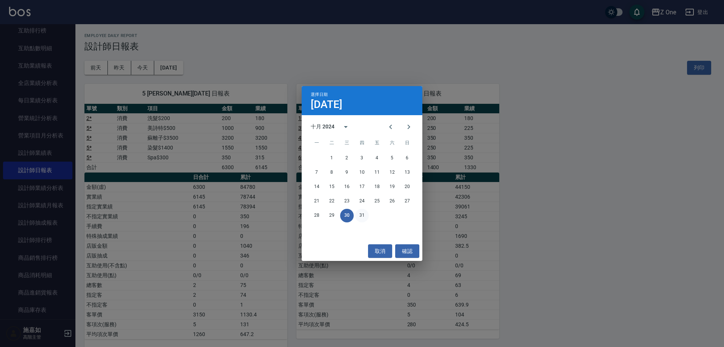
click at [363, 215] on button "31" at bounding box center [362, 216] width 14 height 14
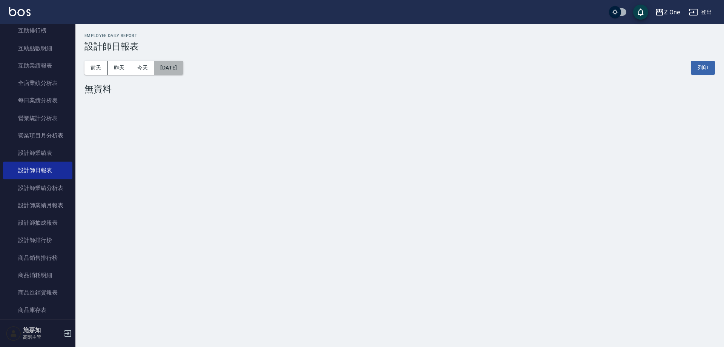
click at [183, 68] on button "[DATE]" at bounding box center [168, 68] width 29 height 14
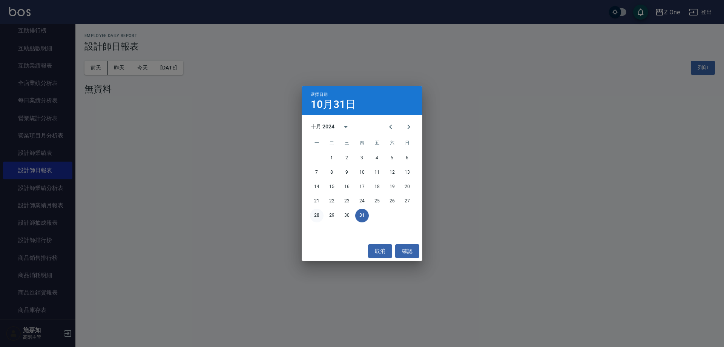
click at [318, 212] on button "28" at bounding box center [317, 216] width 14 height 14
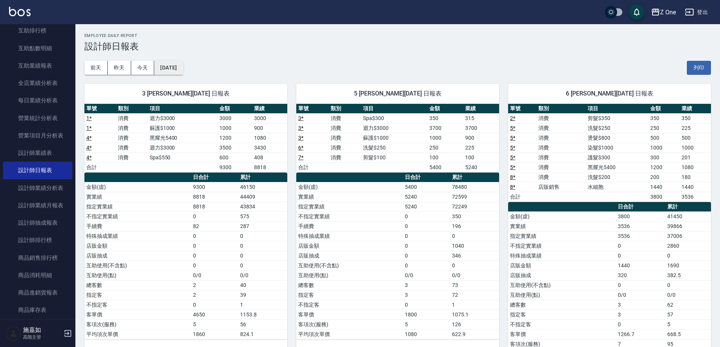
click at [183, 67] on button "[DATE]" at bounding box center [168, 68] width 29 height 14
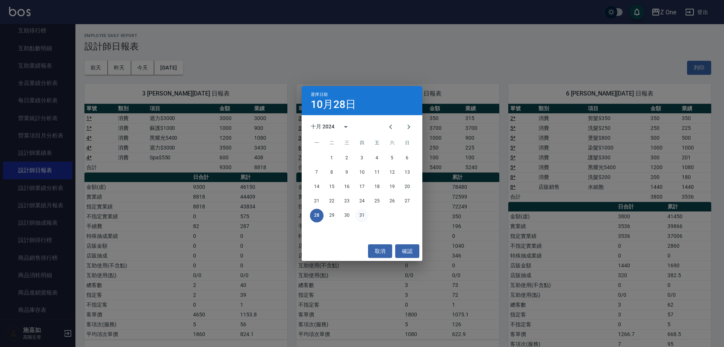
click at [362, 215] on button "31" at bounding box center [362, 216] width 14 height 14
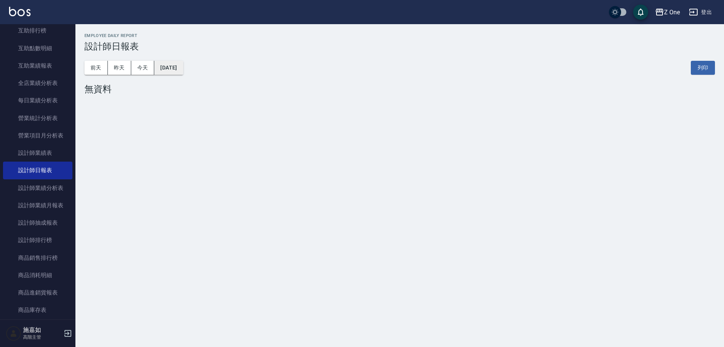
click at [183, 68] on button "[DATE]" at bounding box center [168, 68] width 29 height 14
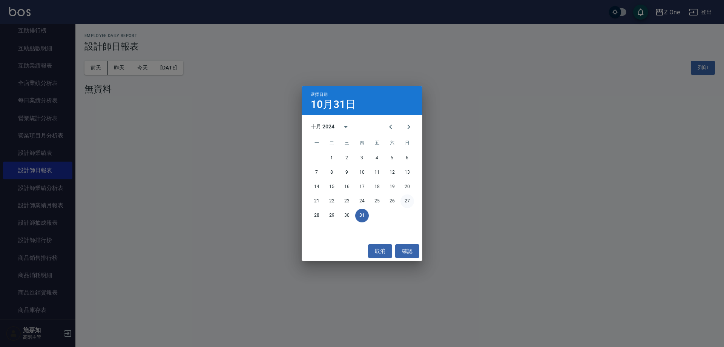
click at [408, 201] on button "27" at bounding box center [407, 201] width 14 height 14
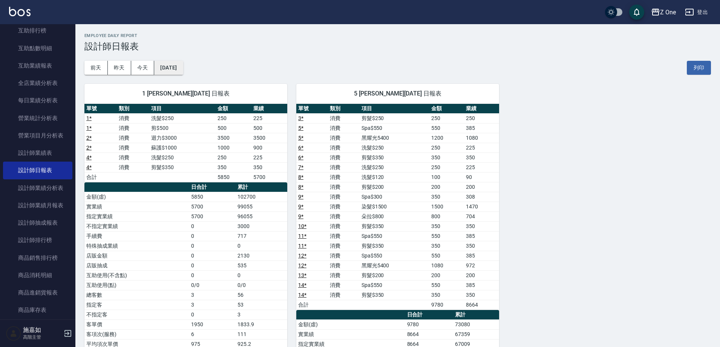
click at [183, 71] on button "[DATE]" at bounding box center [168, 68] width 29 height 14
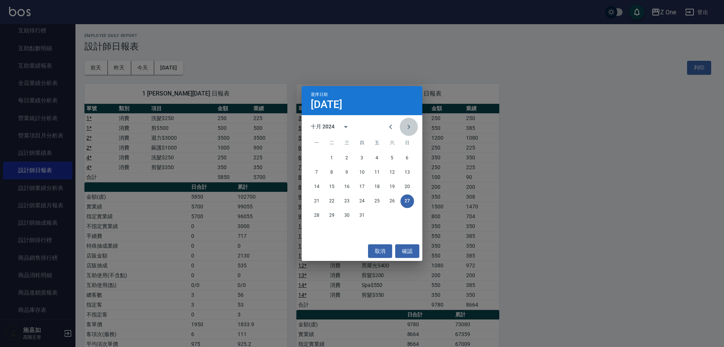
click at [411, 124] on icon "Next month" at bounding box center [408, 126] width 9 height 9
click at [392, 218] on button "30" at bounding box center [392, 216] width 14 height 14
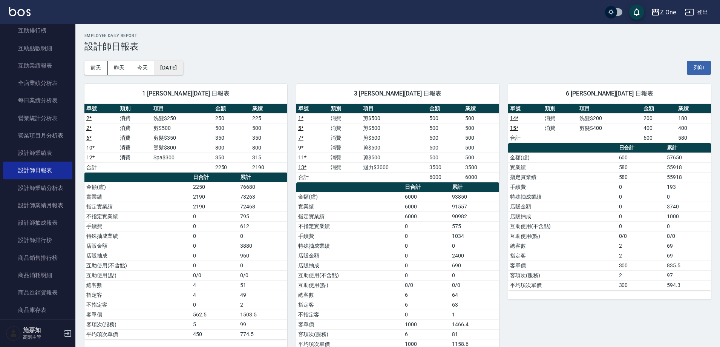
click at [183, 71] on button "[DATE]" at bounding box center [168, 68] width 29 height 14
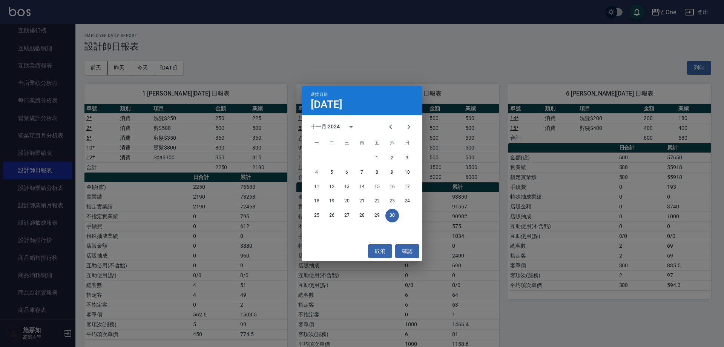
click at [353, 56] on div "選擇日期 [DATE] 十一月 2024 一 二 三 四 五 六 日 1 2 3 4 5 6 7 8 9 10 11 12 13 14 15 16 17 18…" at bounding box center [362, 173] width 724 height 347
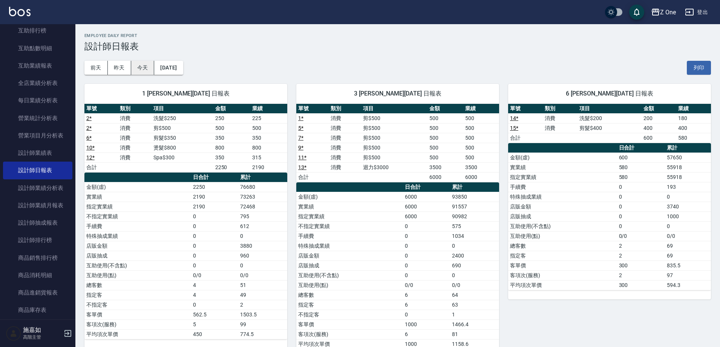
click at [142, 66] on button "今天" at bounding box center [142, 68] width 23 height 14
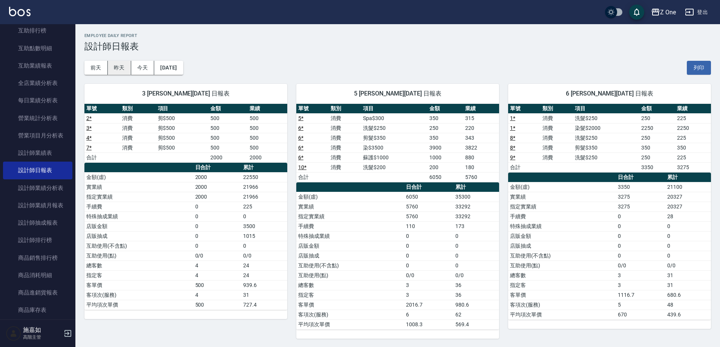
click at [119, 68] on button "昨天" at bounding box center [119, 68] width 23 height 14
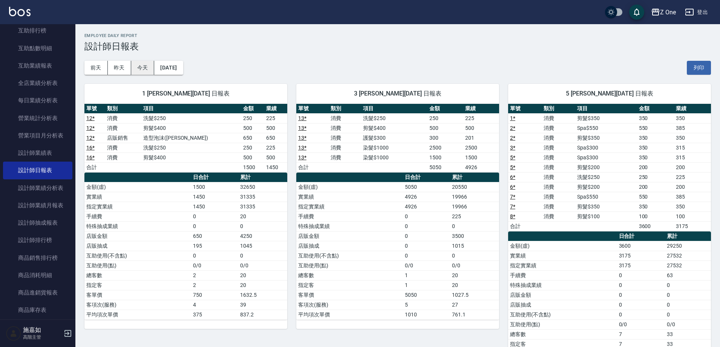
click at [144, 69] on button "今天" at bounding box center [142, 68] width 23 height 14
